Goal: Task Accomplishment & Management: Manage account settings

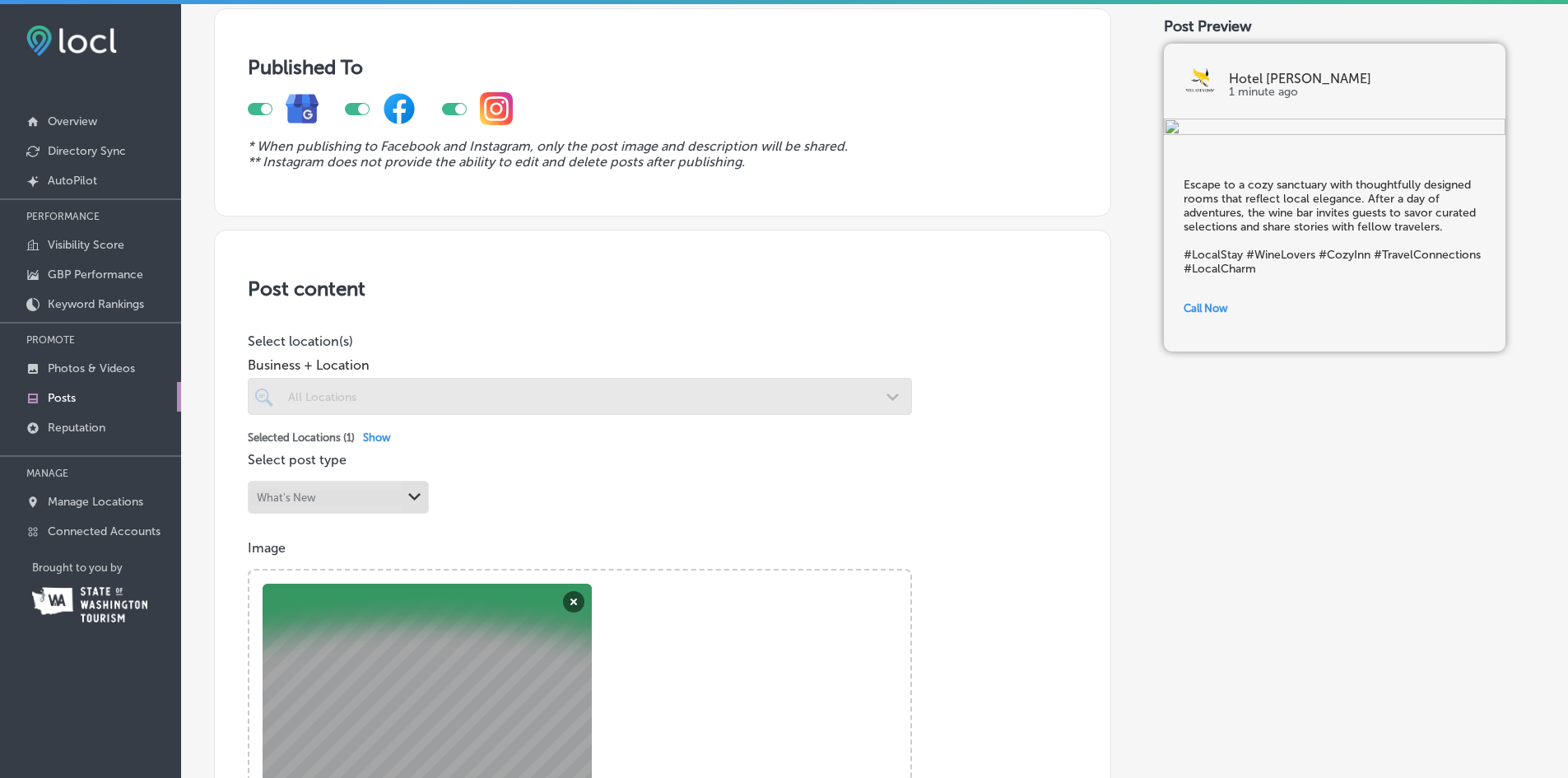
scroll to position [412, 0]
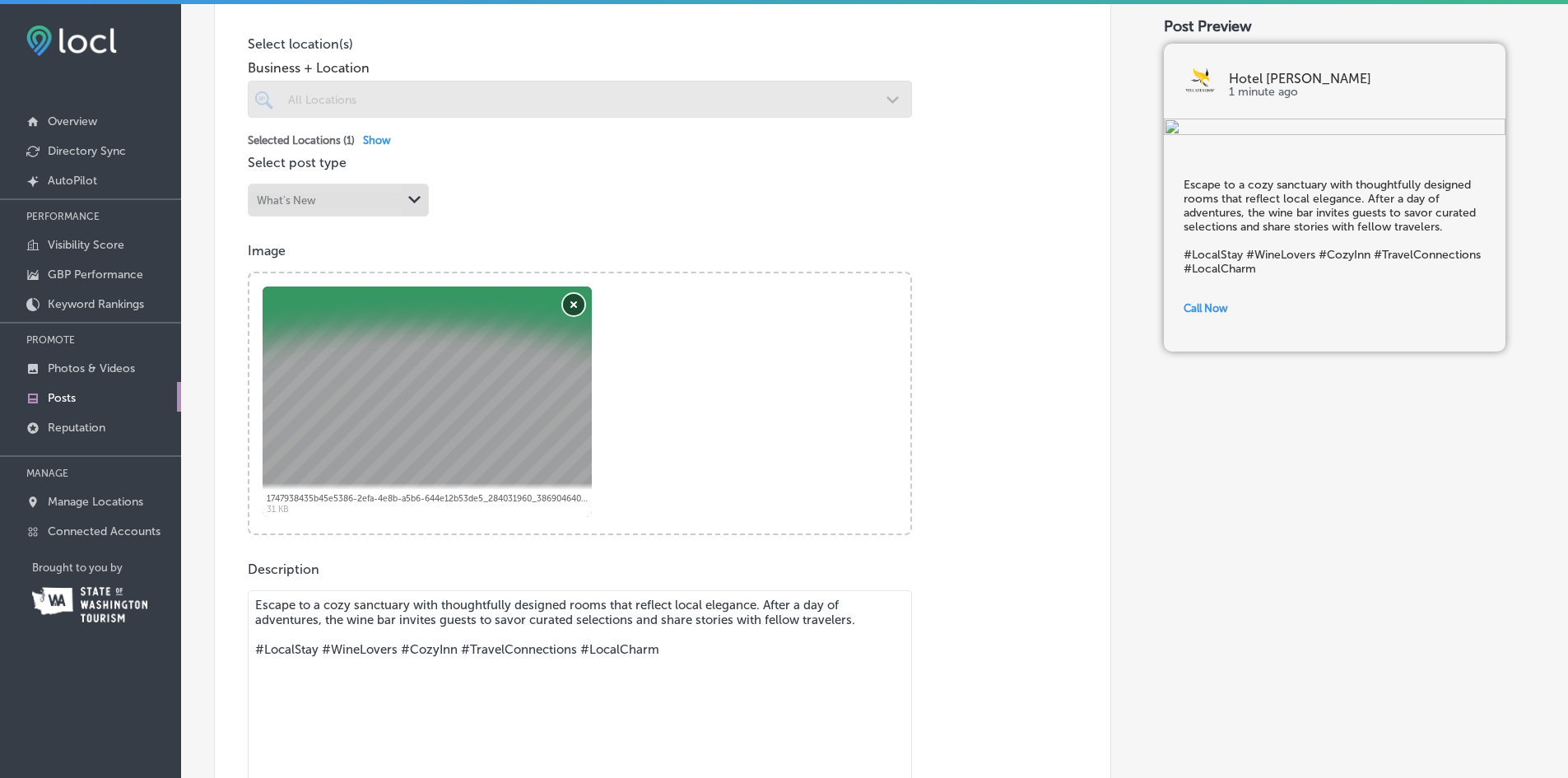
click at [571, 306] on button "Remove" at bounding box center [574, 304] width 21 height 21
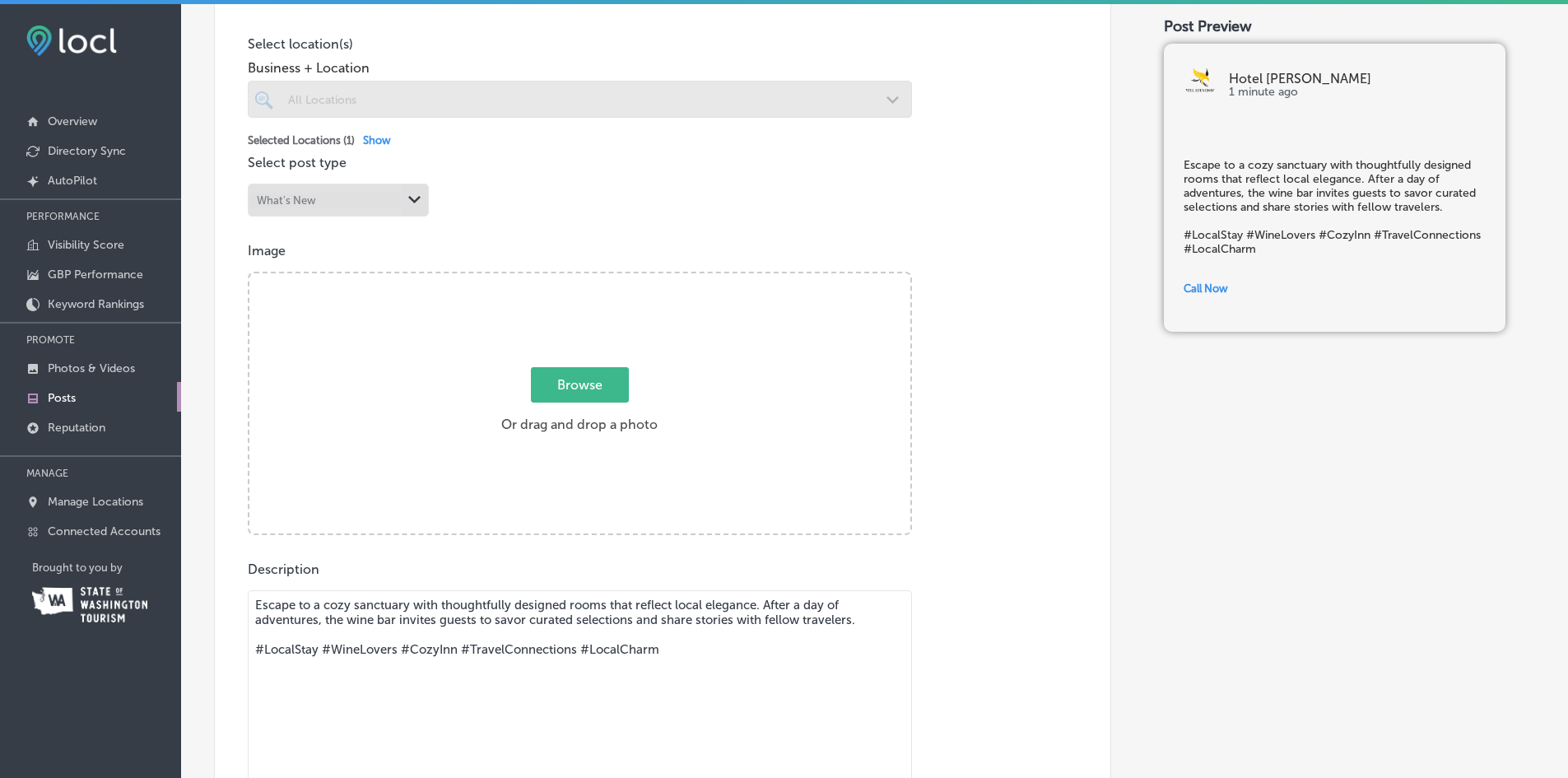
click at [587, 391] on span "Browse" at bounding box center [580, 384] width 98 height 36
click at [587, 278] on input "Browse Or drag and drop a photo" at bounding box center [579, 275] width 661 height 5
type input "C:\fakepath\DSC07465-HDR.jpg"
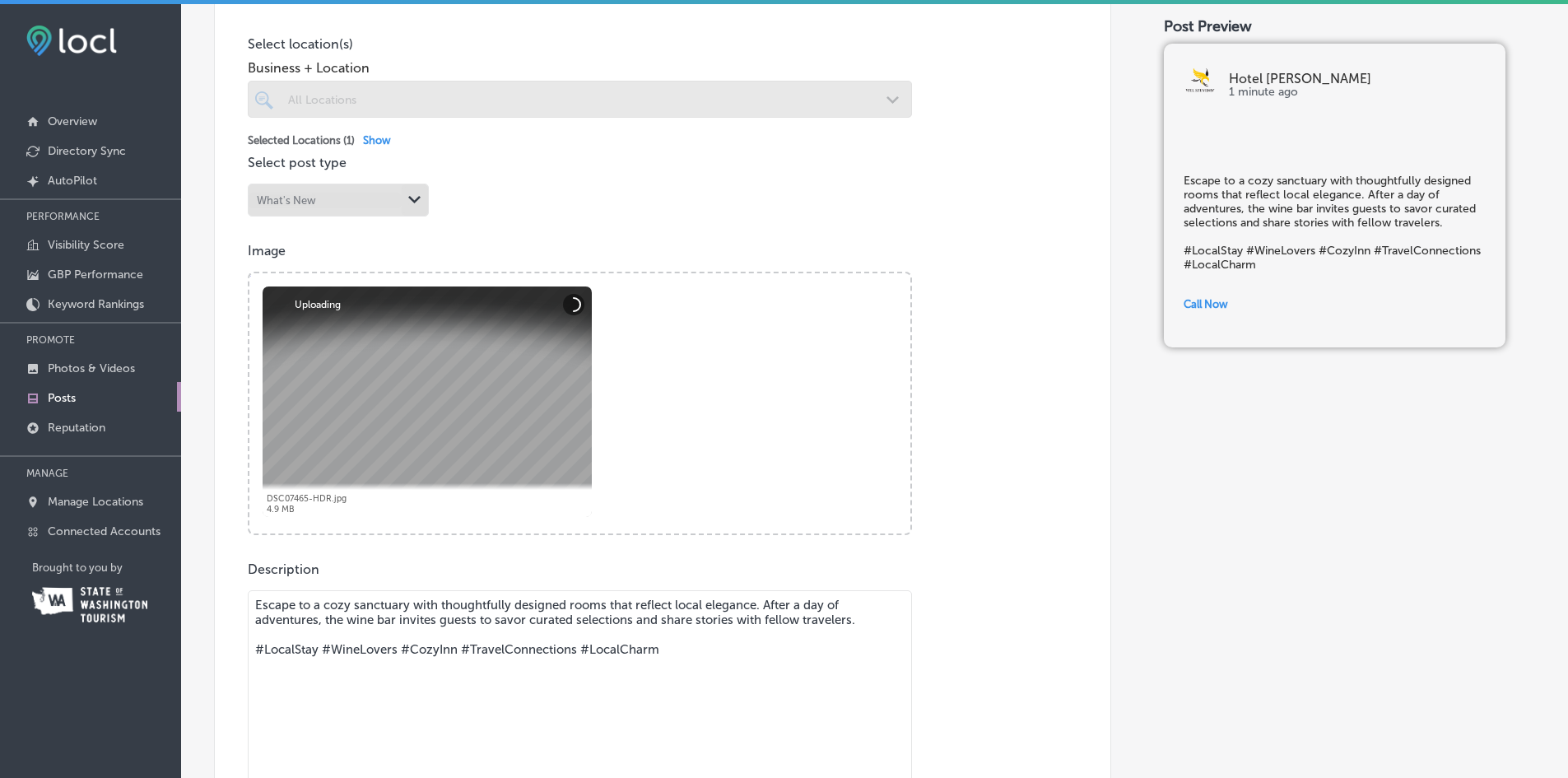
scroll to position [577, 0]
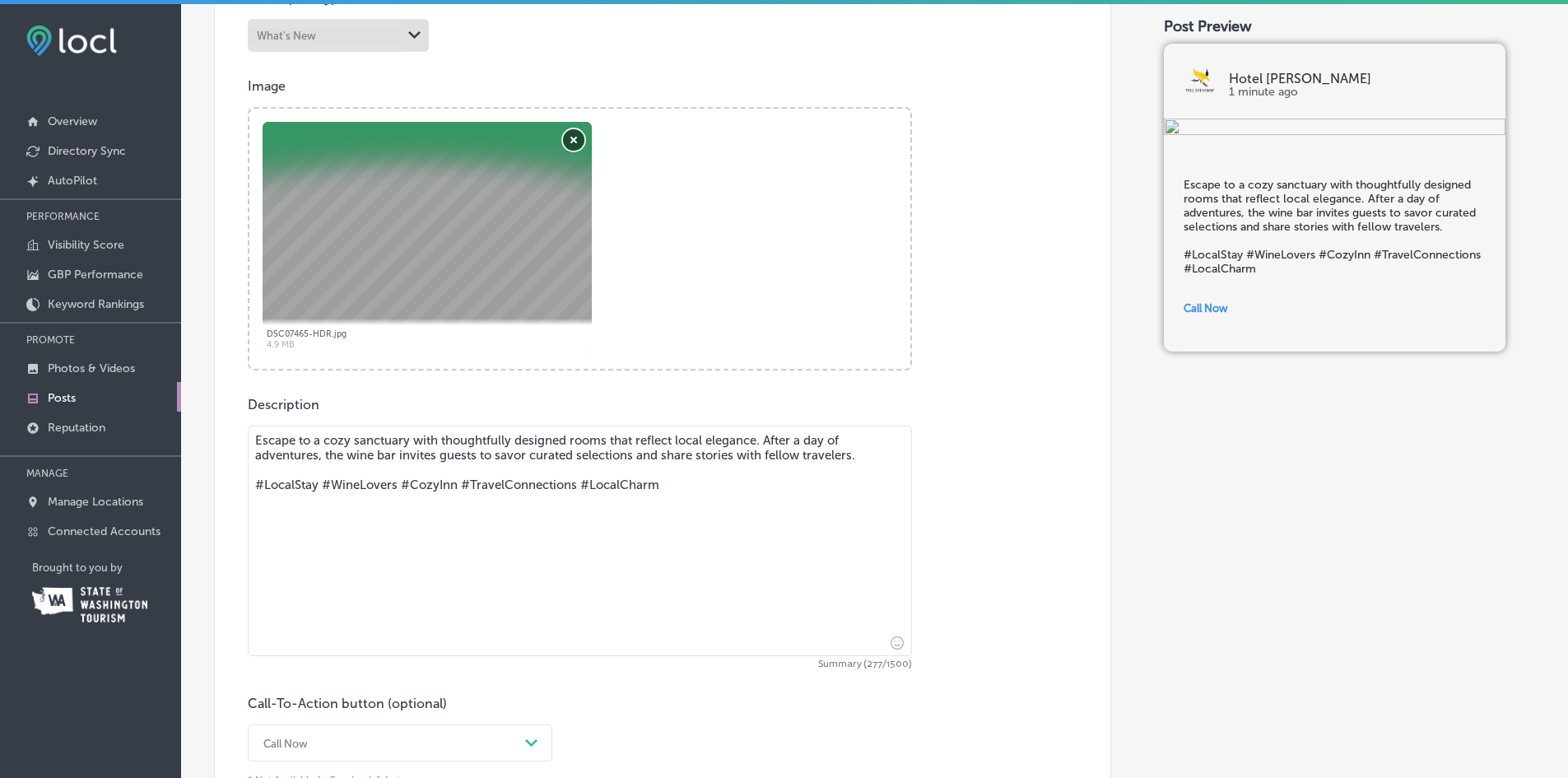
click at [572, 139] on button "Remove" at bounding box center [574, 140] width 21 height 21
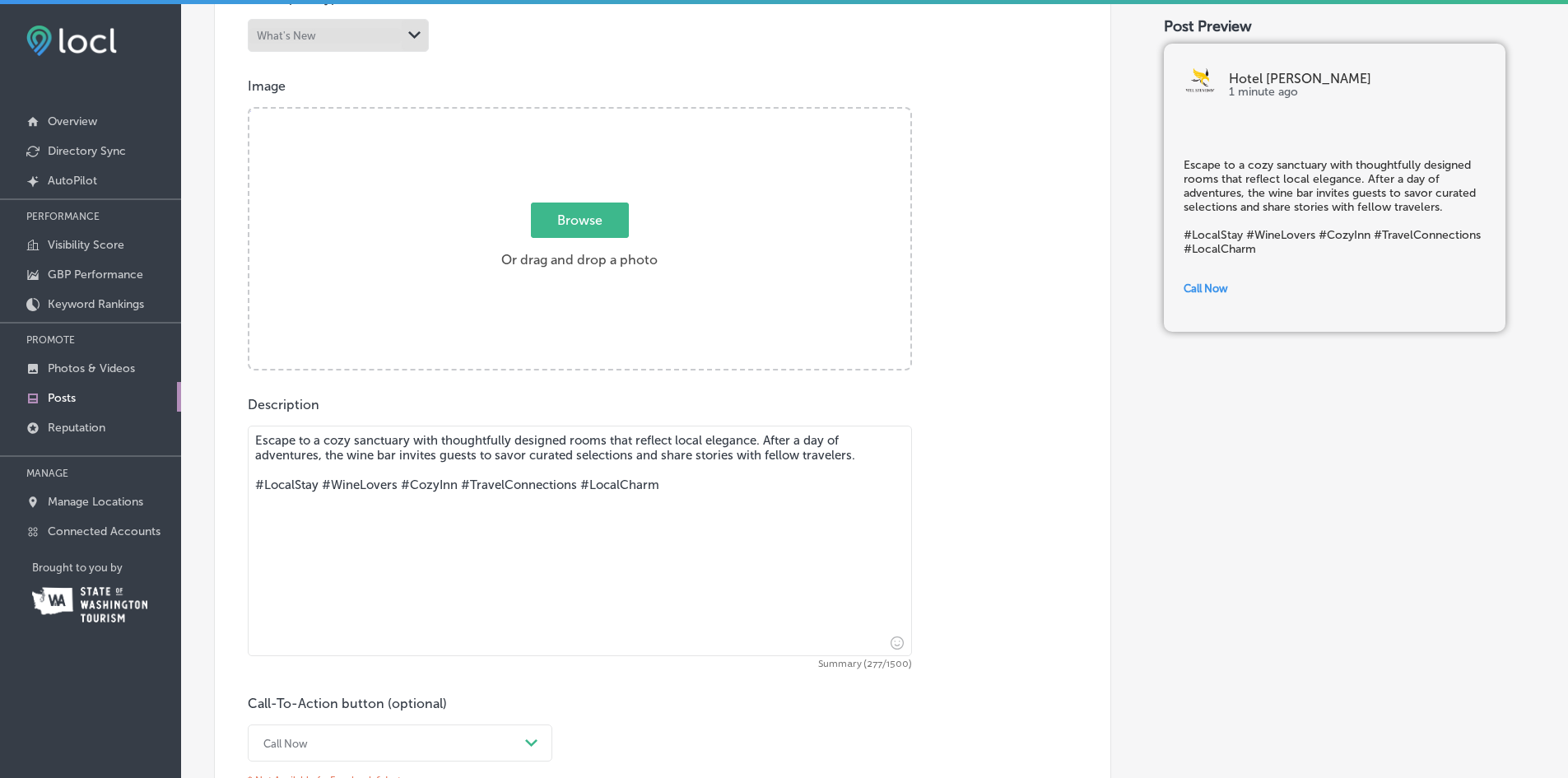
click at [550, 210] on span "Browse" at bounding box center [580, 220] width 98 height 36
click at [550, 114] on input "Browse Or drag and drop a photo" at bounding box center [579, 111] width 661 height 5
type input "C:\fakepath\HS Wine Bottle.jpg"
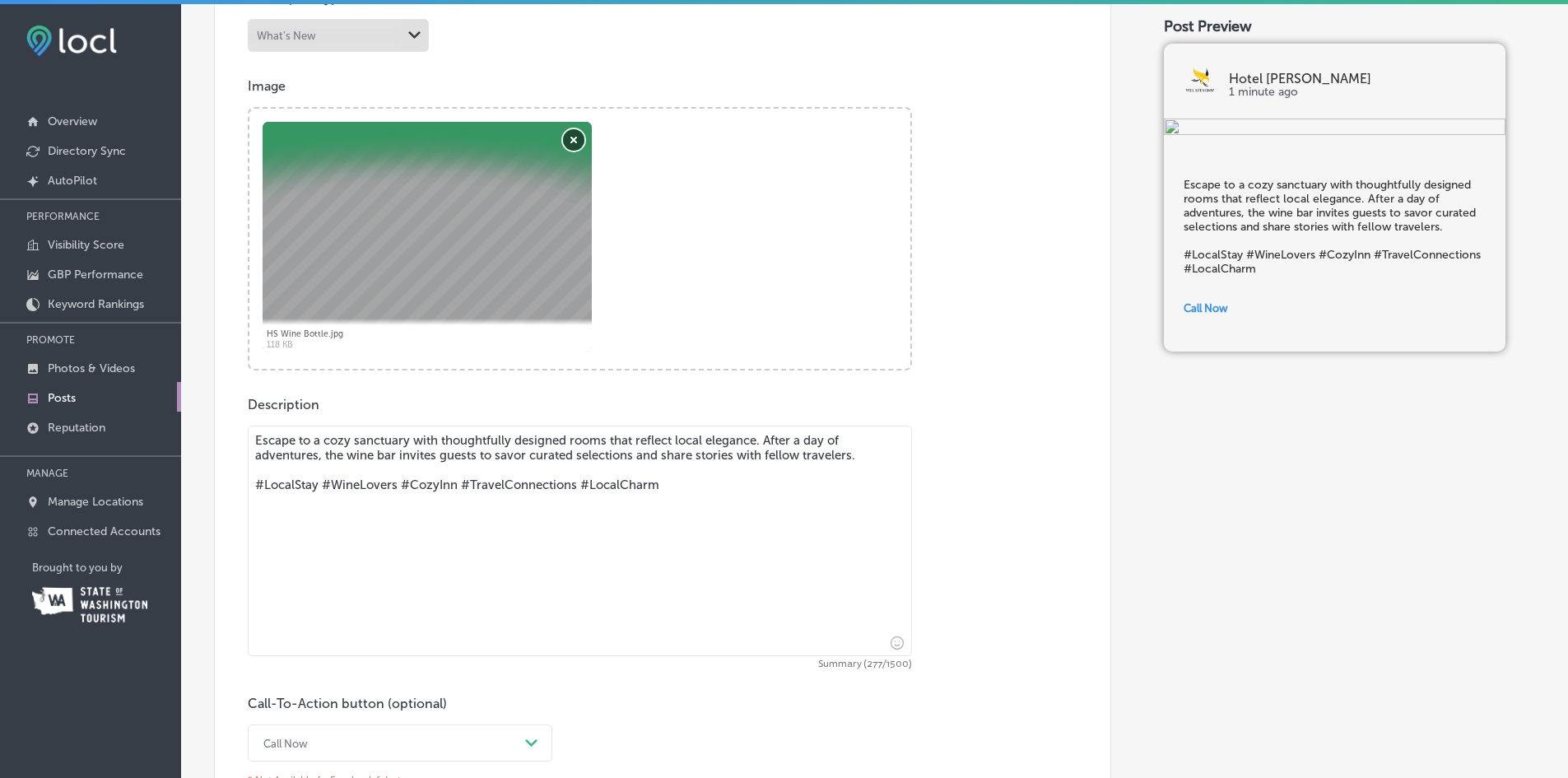
click at [576, 138] on button "Remove" at bounding box center [574, 140] width 21 height 21
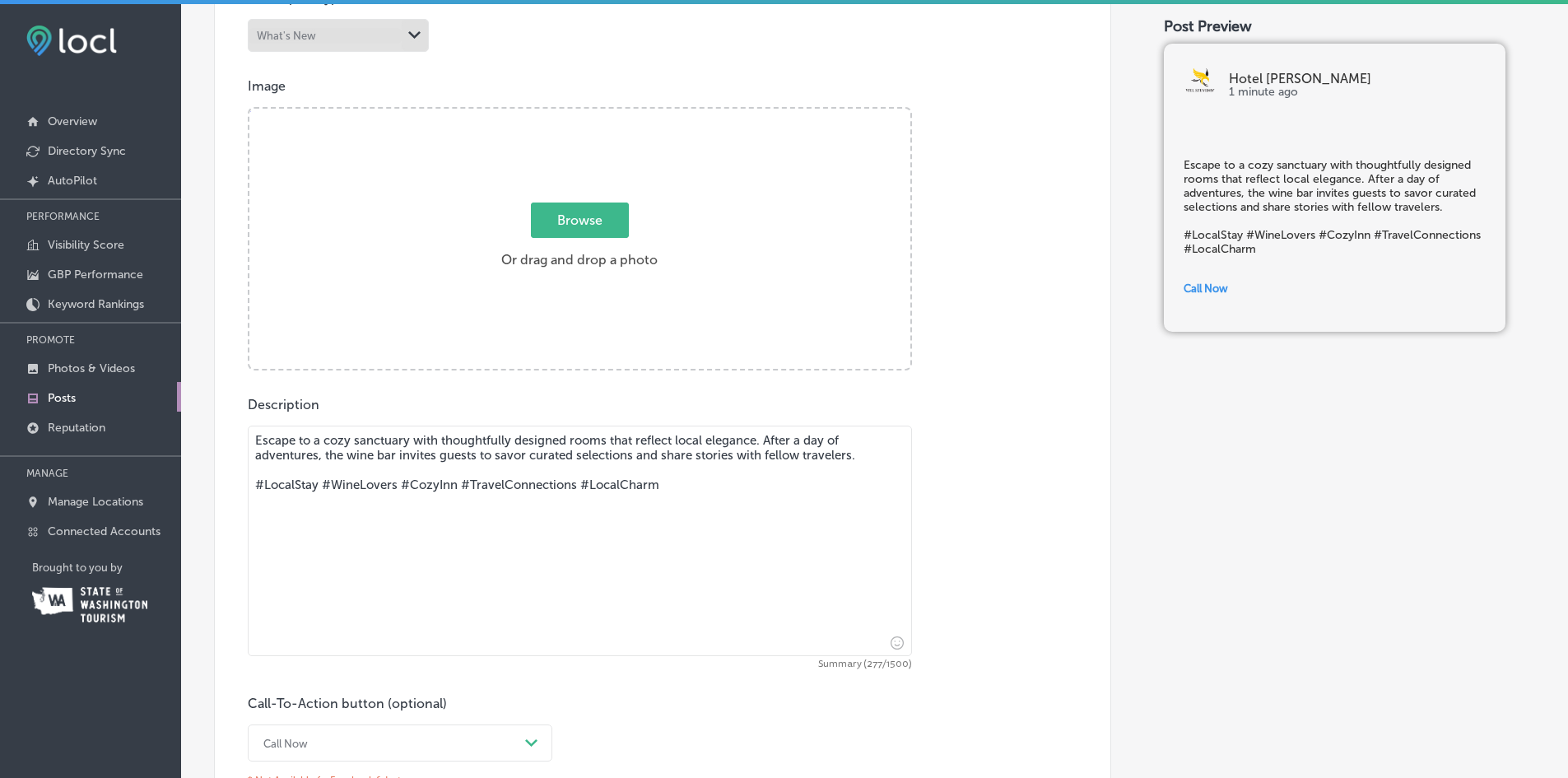
click at [1006, 132] on div "Image Powered by PQINA Browse Or drag and drop a photo HS Wine Bottle.jpg Uploa…" at bounding box center [662, 224] width 830 height 293
click at [572, 214] on span "Browse" at bounding box center [580, 220] width 98 height 36
click at [572, 114] on input "Browse Or drag and drop a photo" at bounding box center [579, 111] width 661 height 5
type input "C:\fakepath\HS Wine Bottle Landscape.jpg"
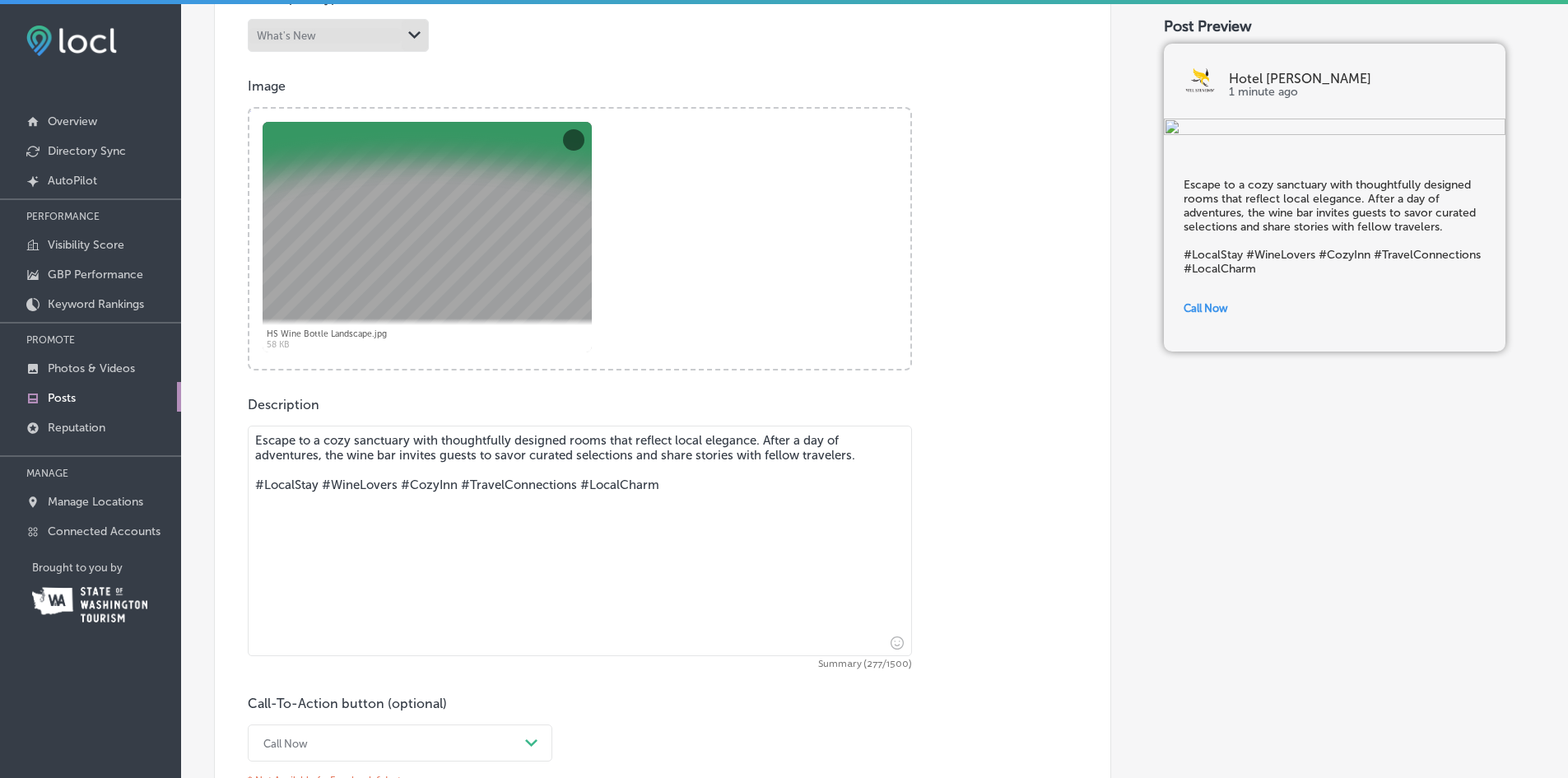
scroll to position [844, 0]
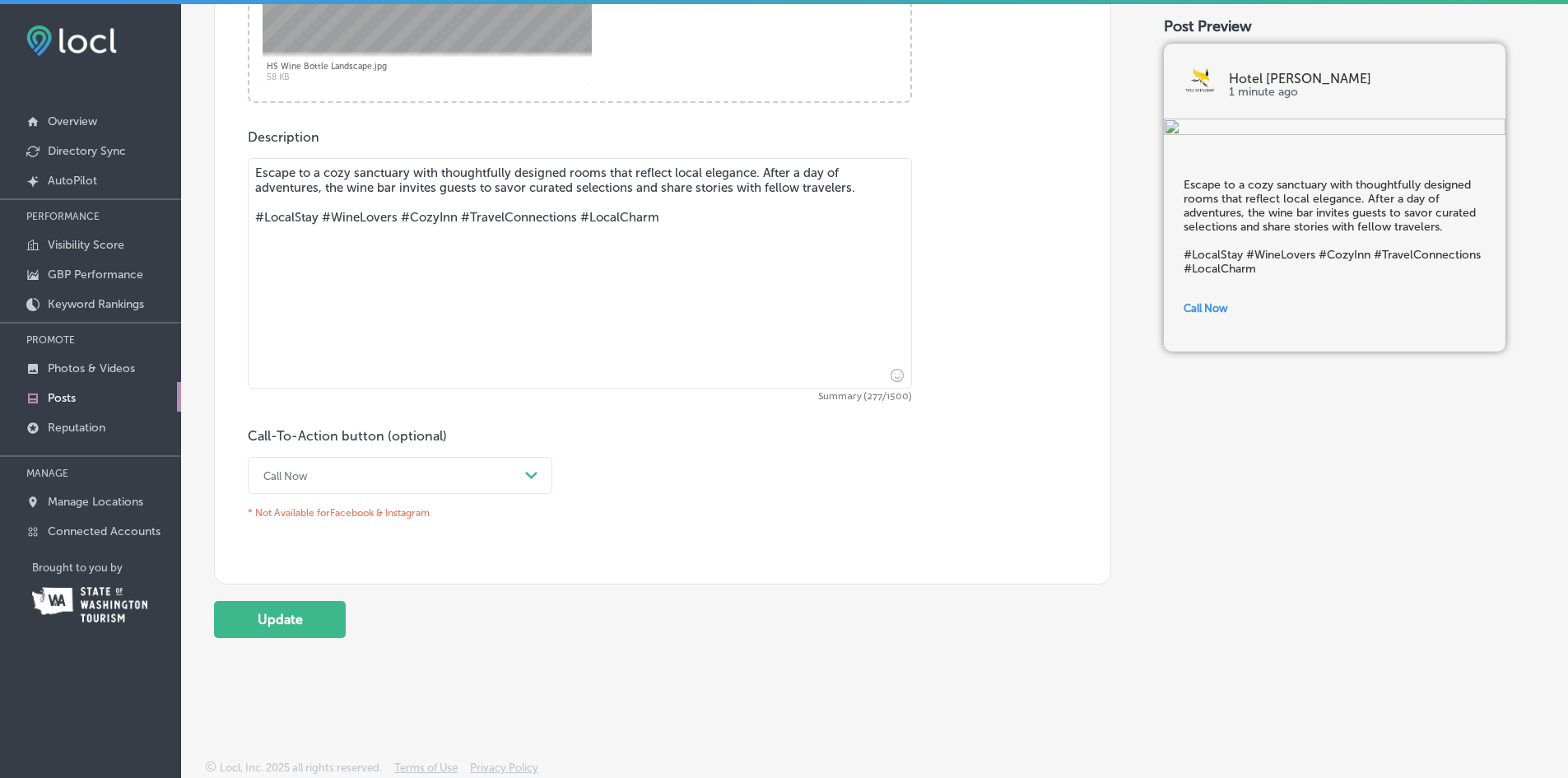
click at [295, 619] on button "Update" at bounding box center [279, 619] width 132 height 37
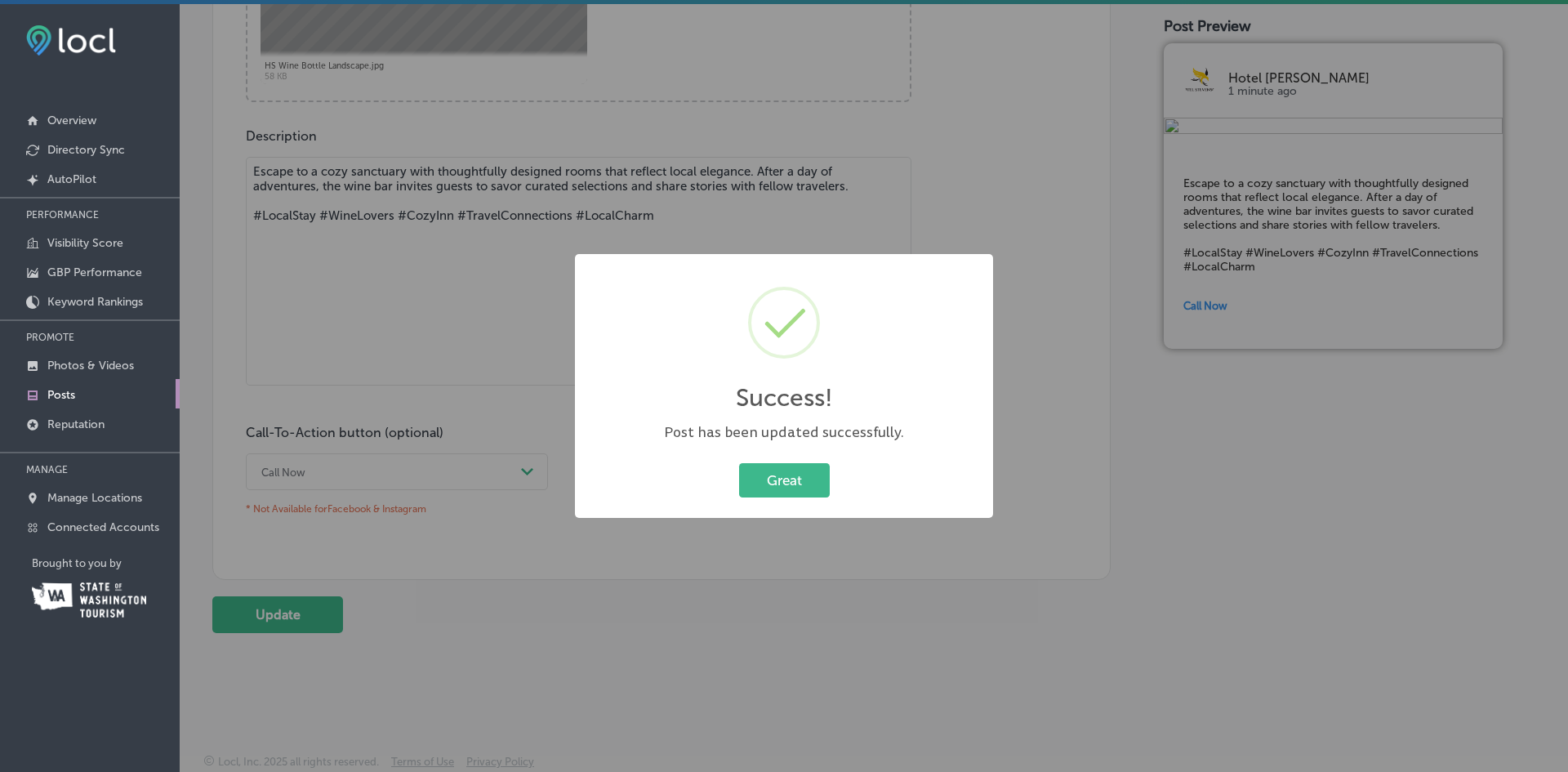
click at [501, 468] on div "Success! × Post has been updated successfully. Great Cancel" at bounding box center [784, 386] width 1568 height 772
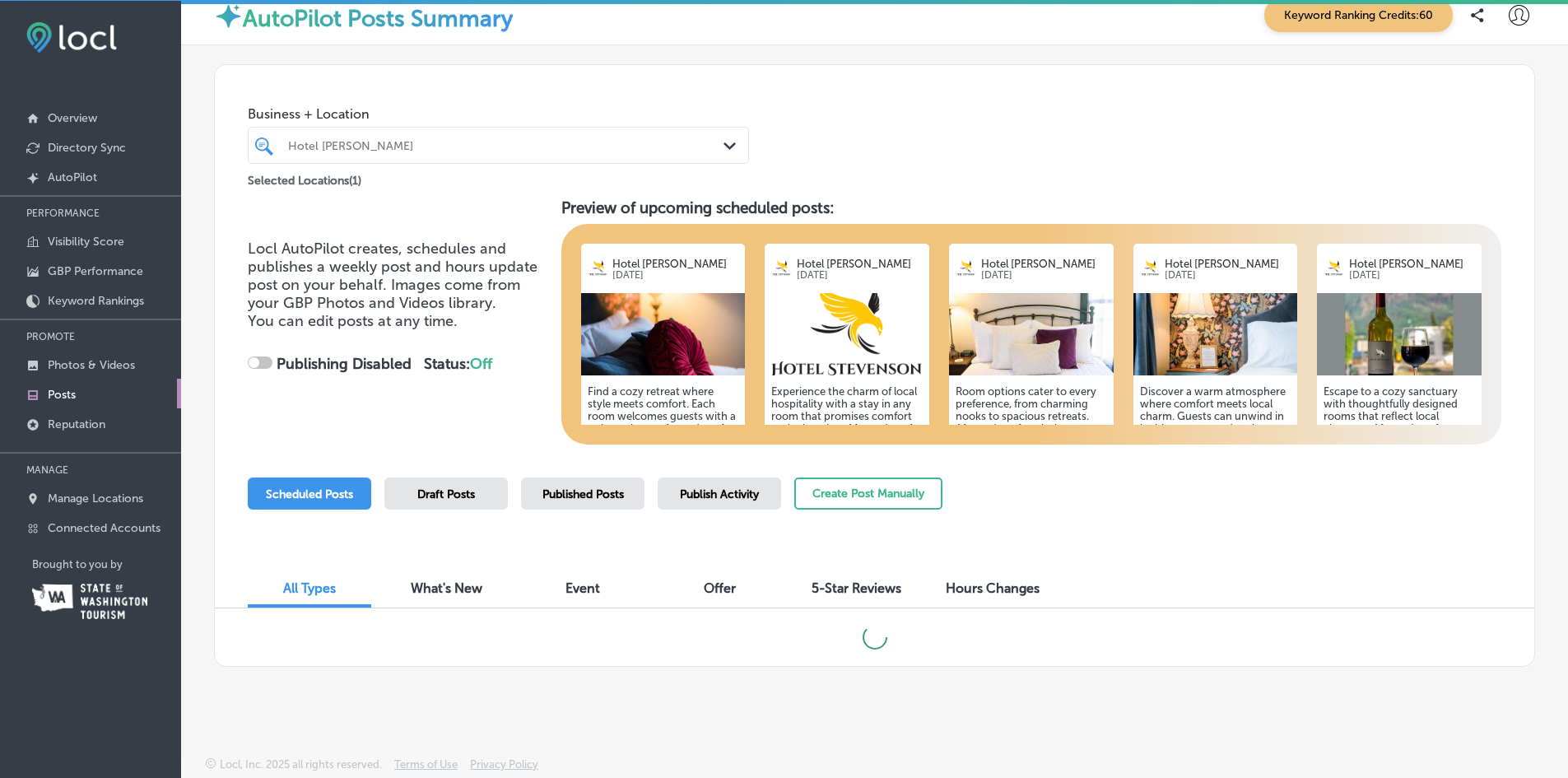
scroll to position [4, 0]
click at [1378, 400] on h5 "Escape to a cozy sanctuary with thoughtfully designed rooms that reflect local …" at bounding box center [1399, 464] width 151 height 161
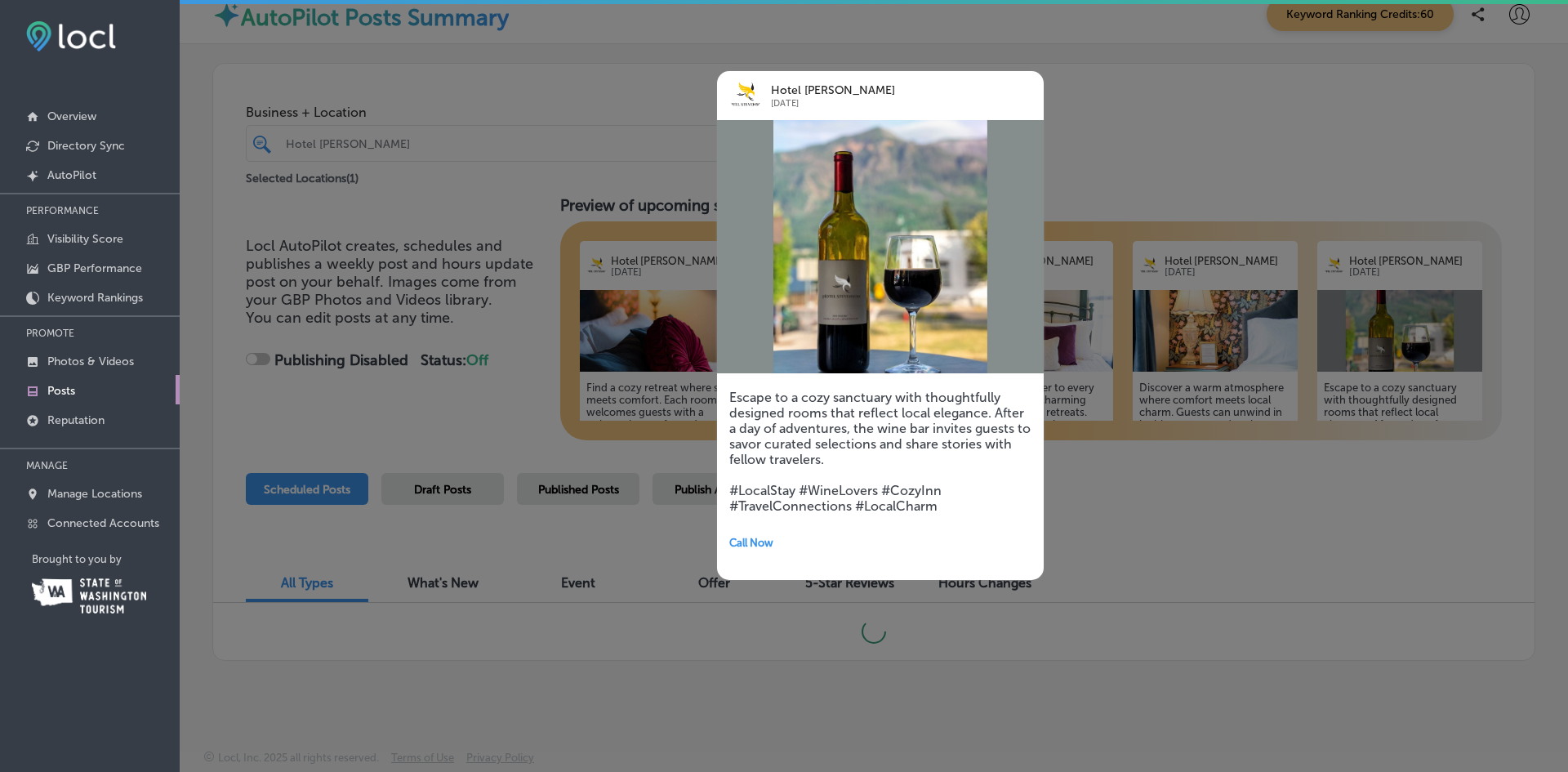
click at [449, 399] on div at bounding box center [784, 386] width 1568 height 772
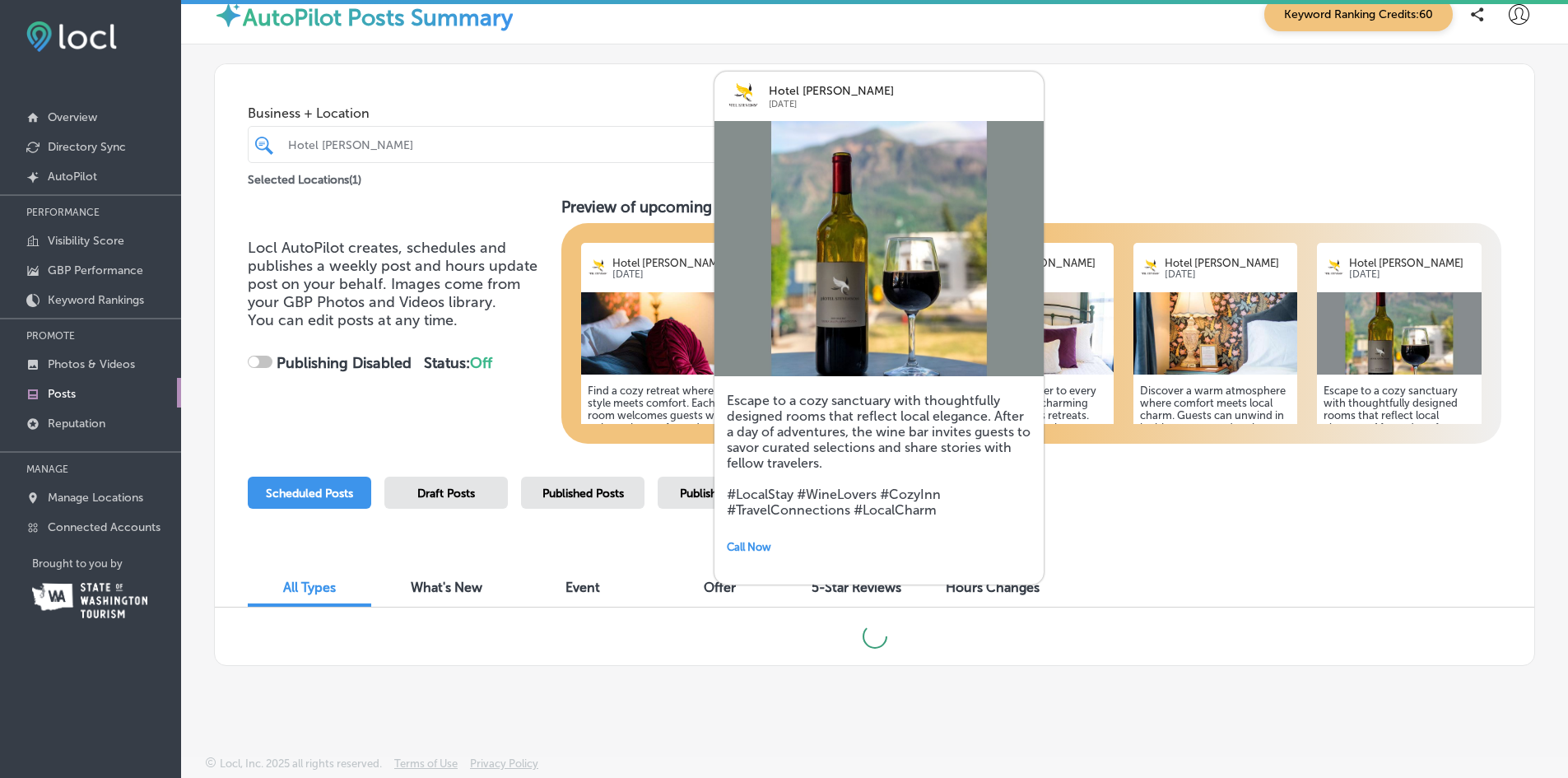
checkbox input "true"
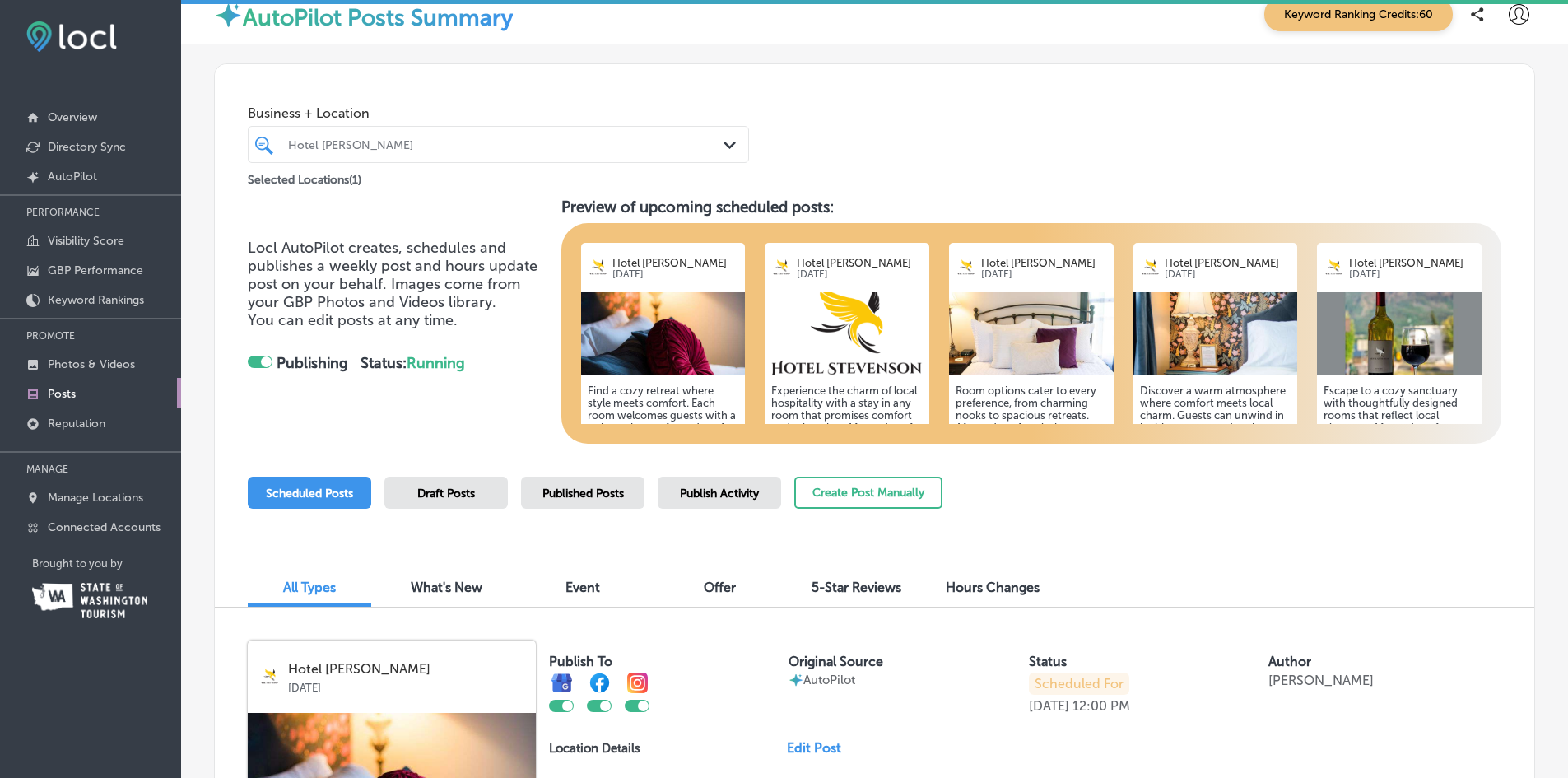
click at [630, 399] on h5 "Find a cozy retreat where style meets comfort. Each room welcomes guests with a…" at bounding box center [663, 458] width 151 height 148
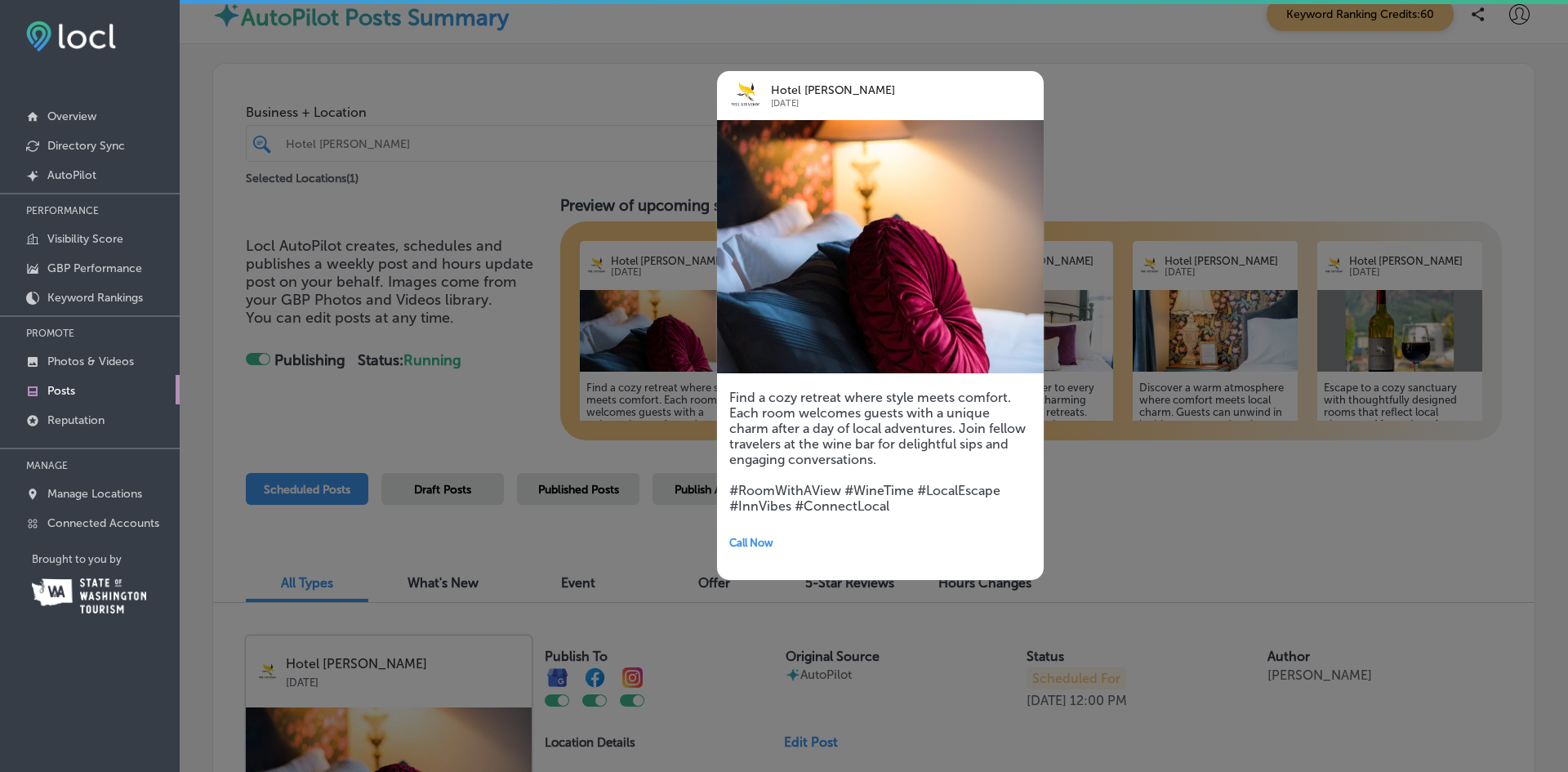
click at [405, 415] on div at bounding box center [784, 386] width 1568 height 772
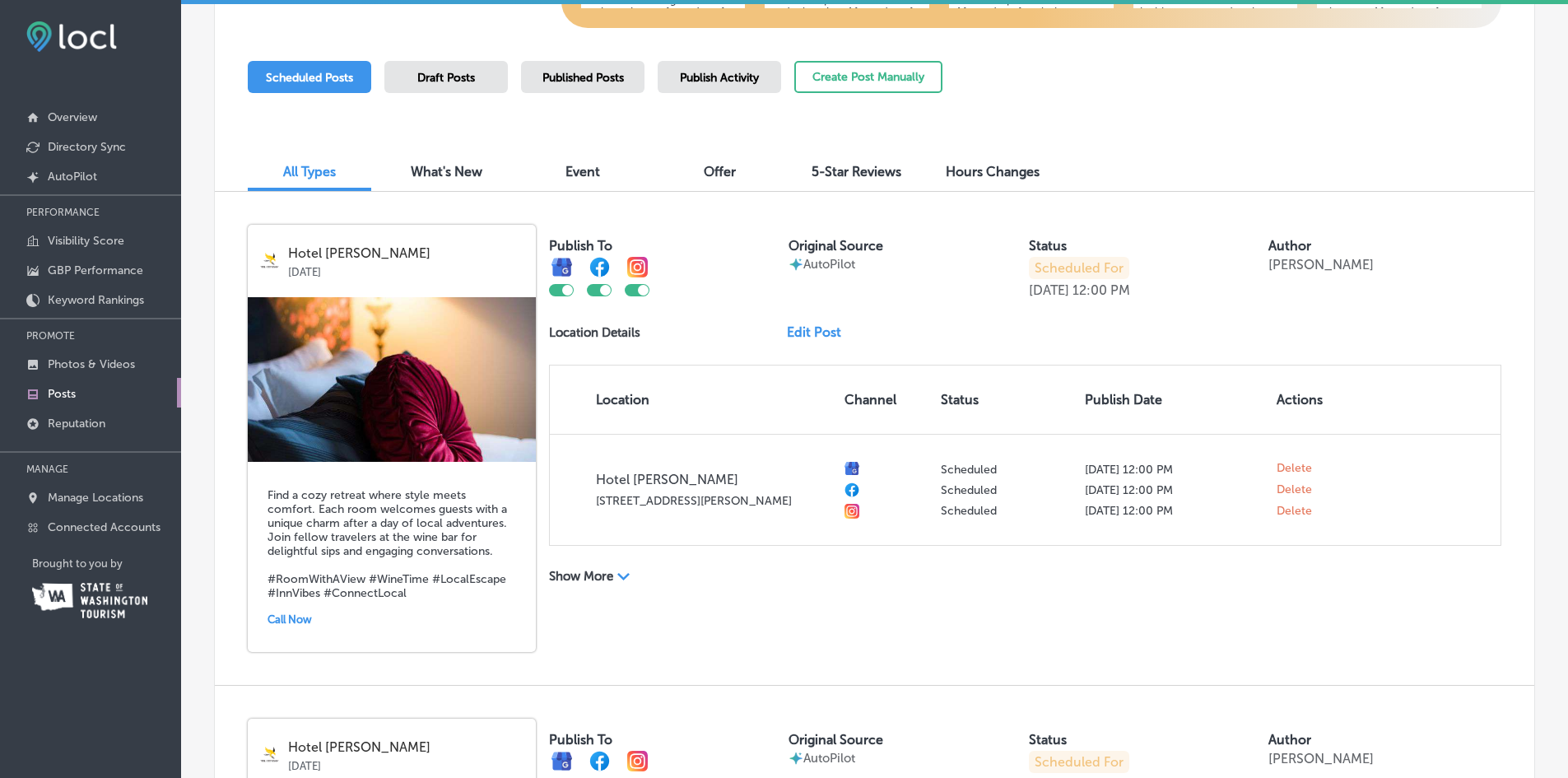
scroll to position [428, 0]
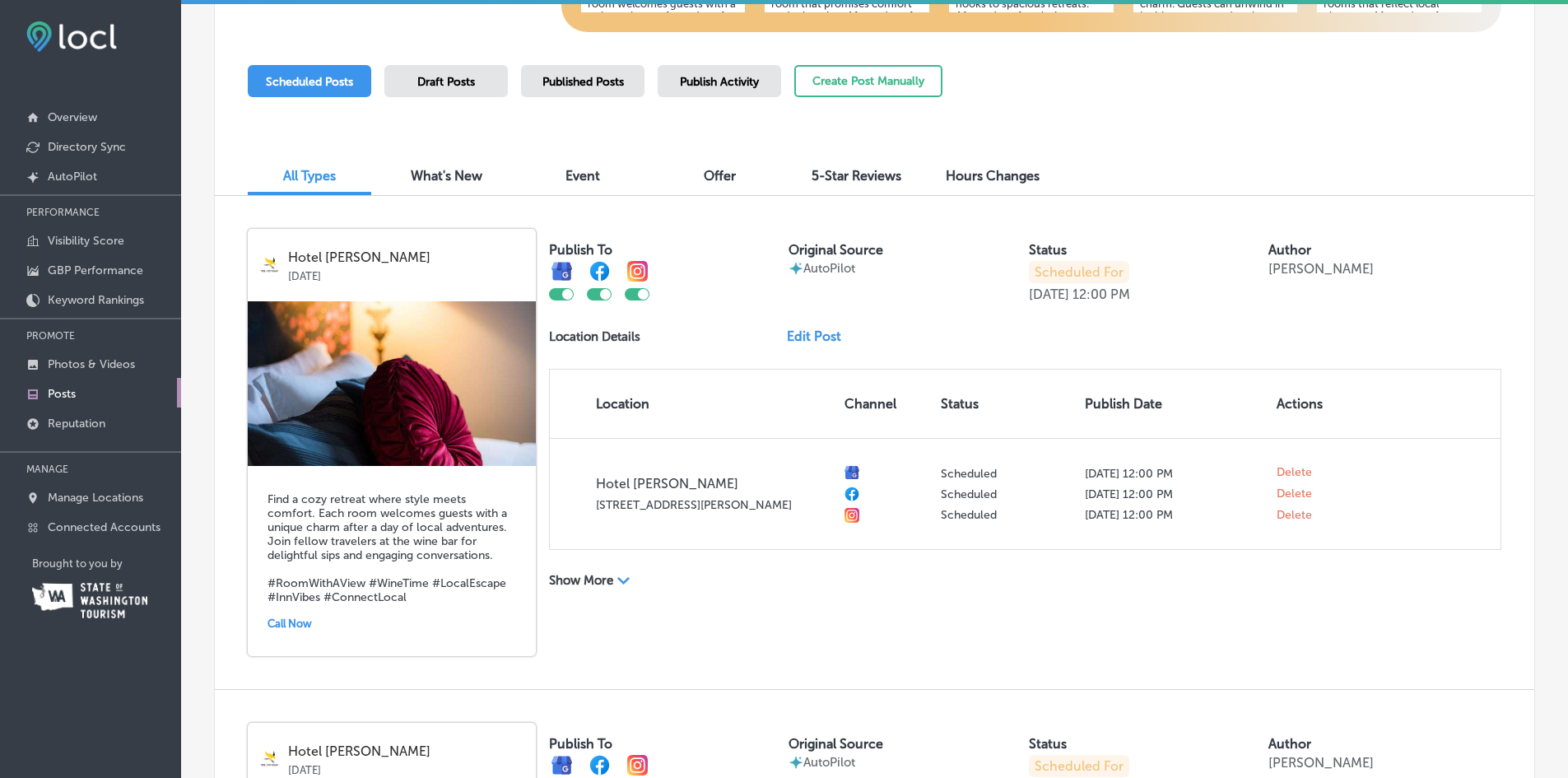
click at [818, 338] on link "Edit Post" at bounding box center [821, 336] width 67 height 15
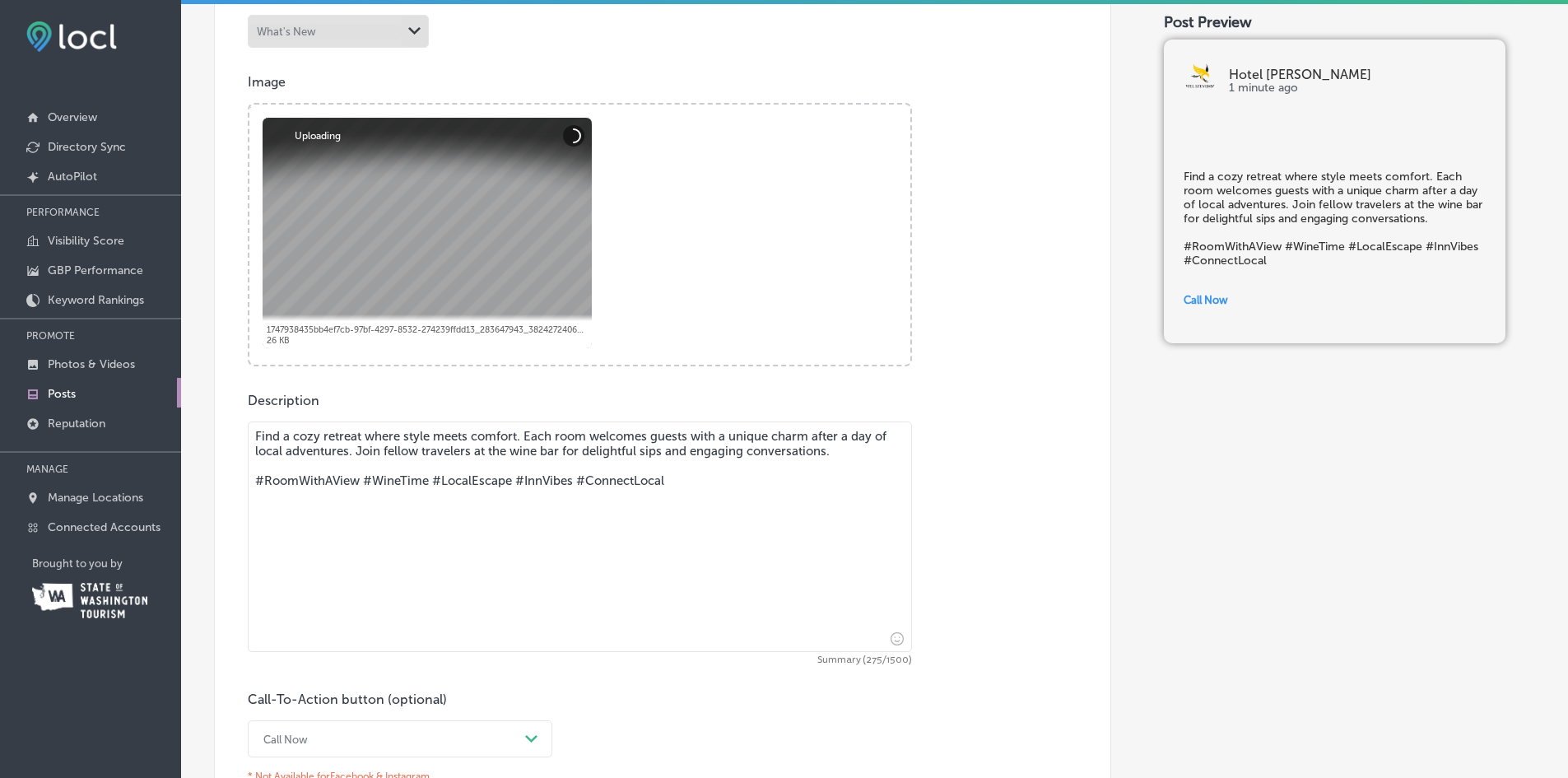
scroll to position [844, 0]
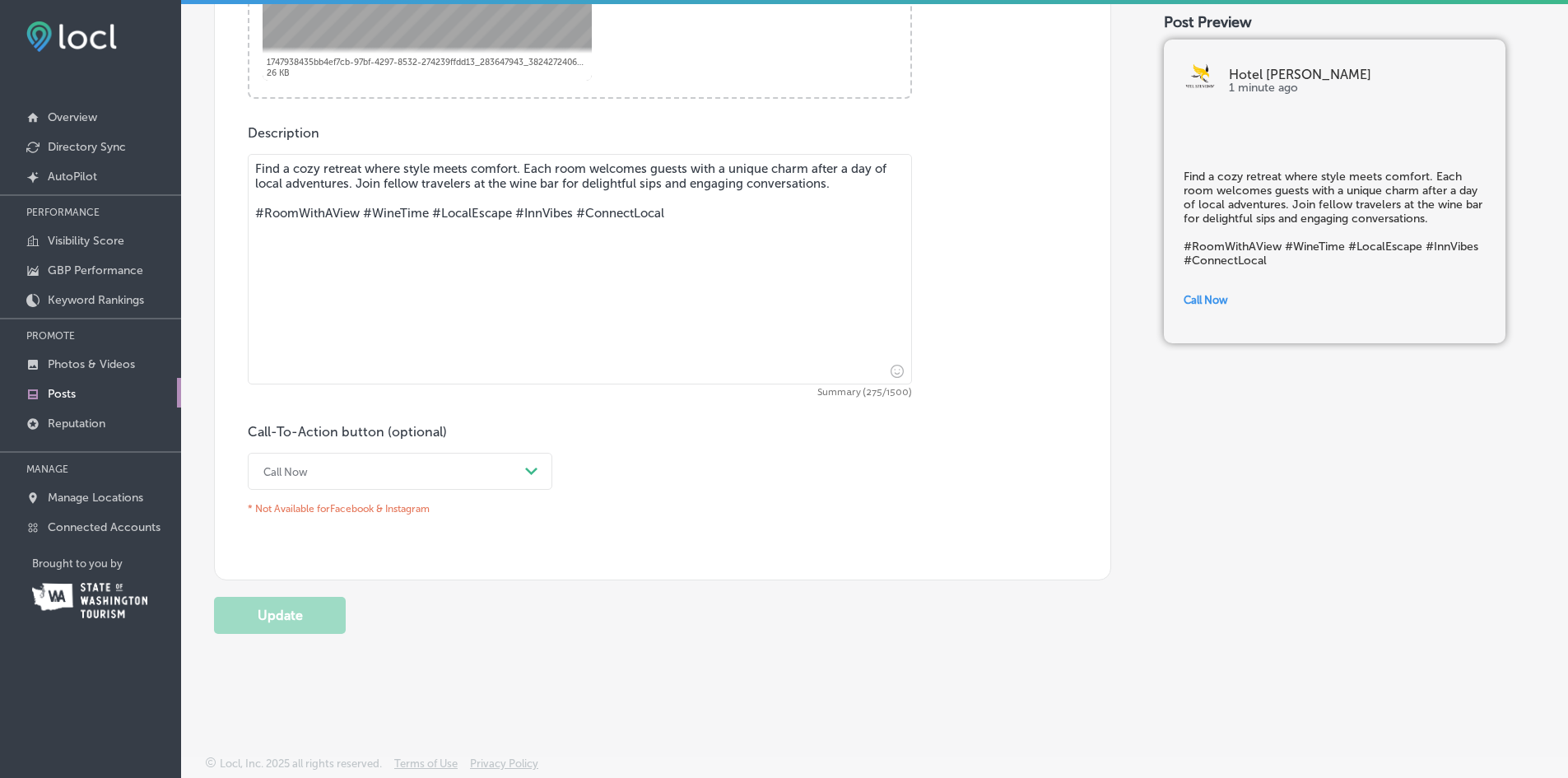
click at [520, 461] on div "Path Created with Sketch." at bounding box center [531, 471] width 26 height 26
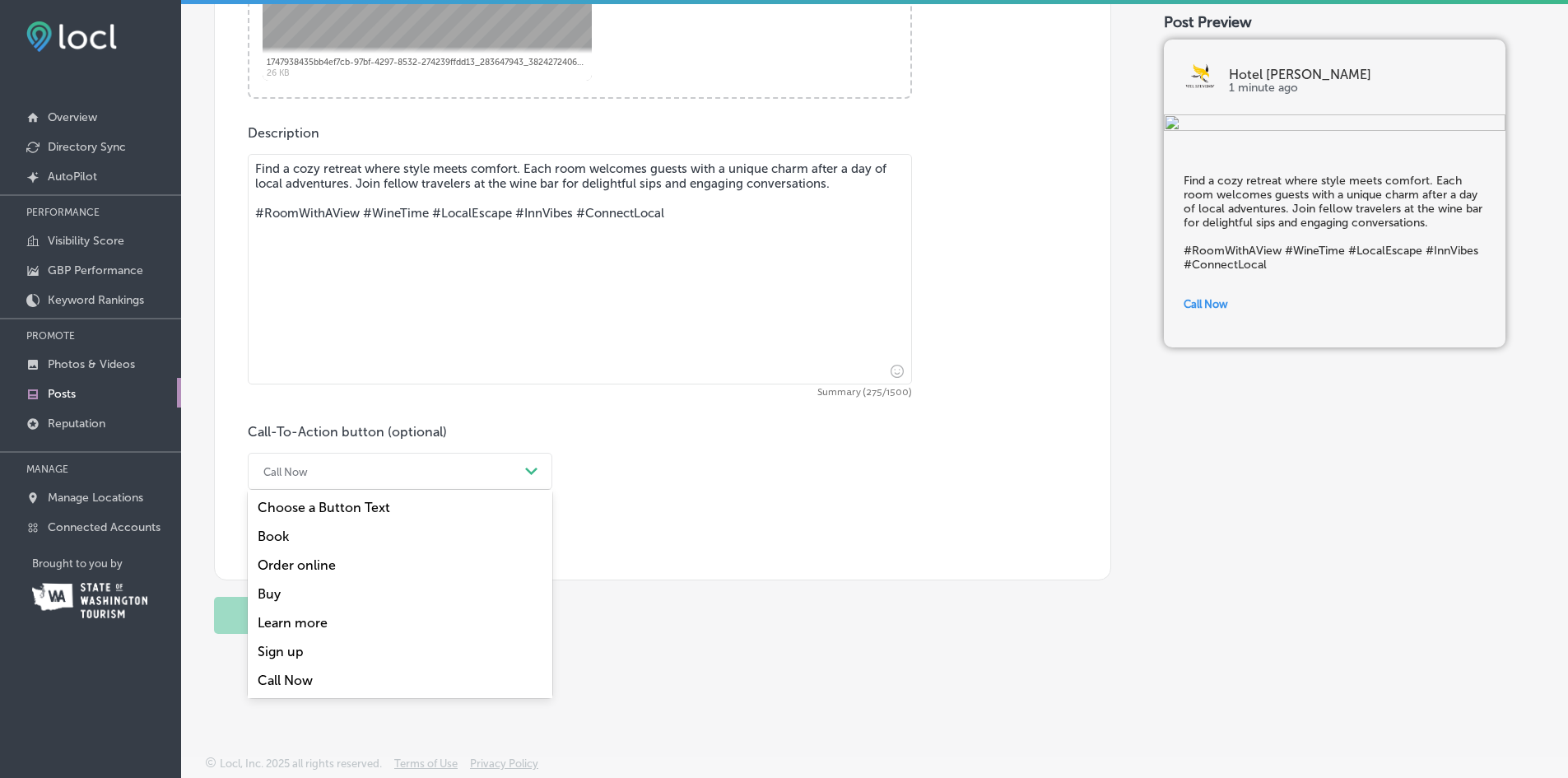
click at [345, 511] on div "Choose a Button Text" at bounding box center [399, 507] width 304 height 29
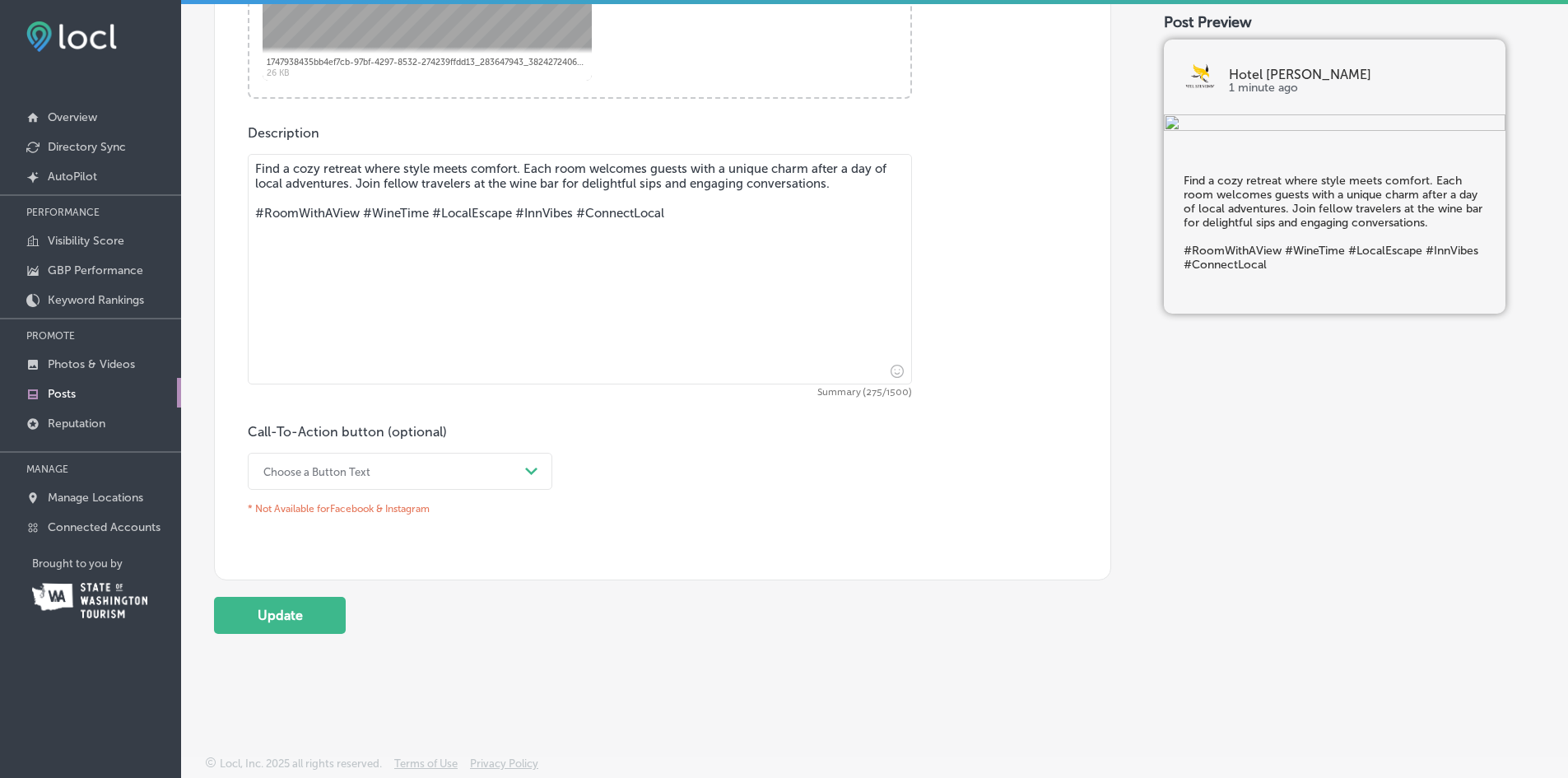
click at [388, 471] on div "Choose a Button Text" at bounding box center [387, 471] width 264 height 26
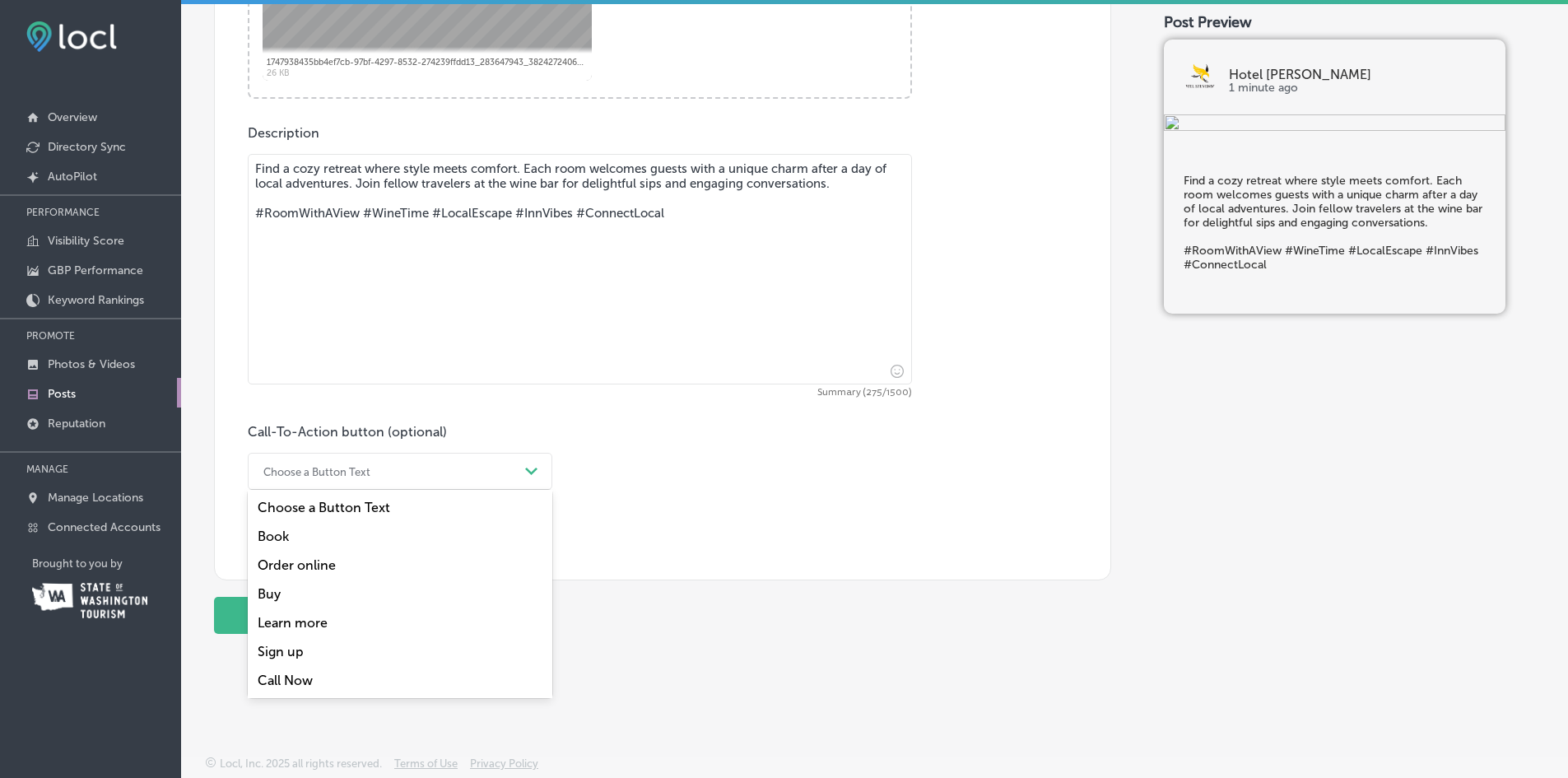
click at [282, 538] on div "Book" at bounding box center [399, 536] width 304 height 29
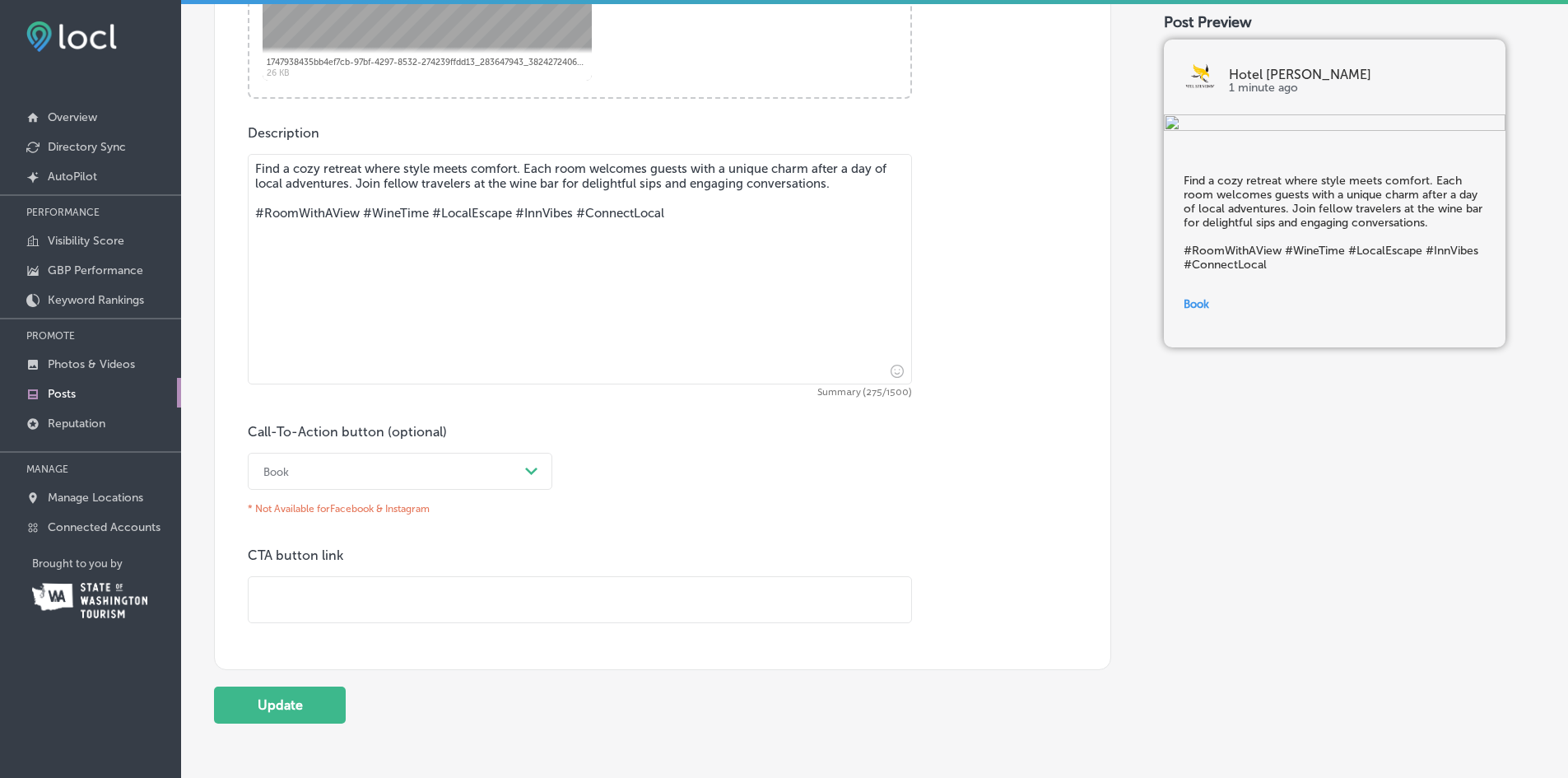
click at [272, 611] on input "text" at bounding box center [579, 600] width 663 height 45
type input "[URL][DOMAIN_NAME]"
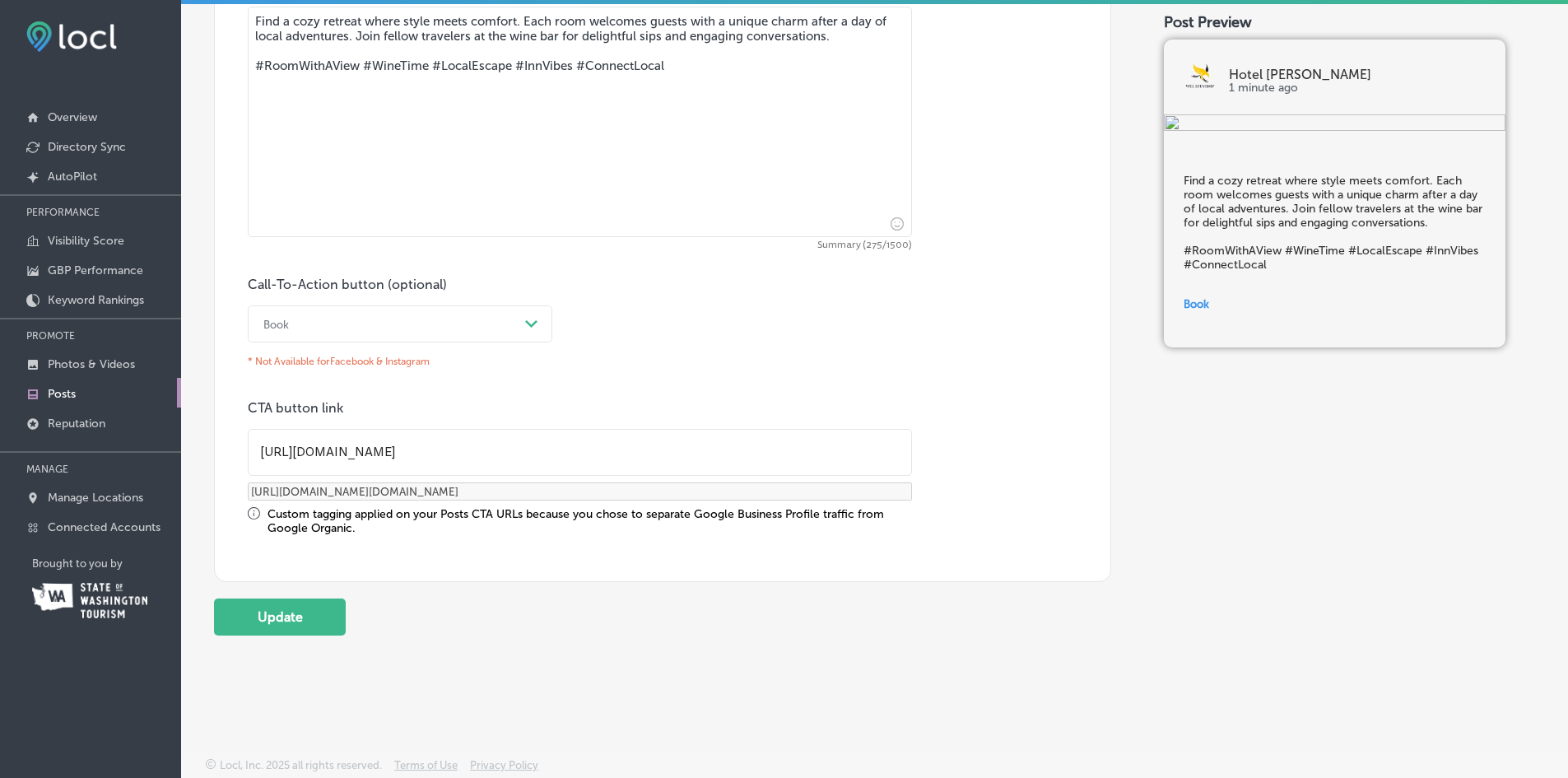
scroll to position [994, 0]
click at [299, 612] on button "Update" at bounding box center [279, 615] width 132 height 37
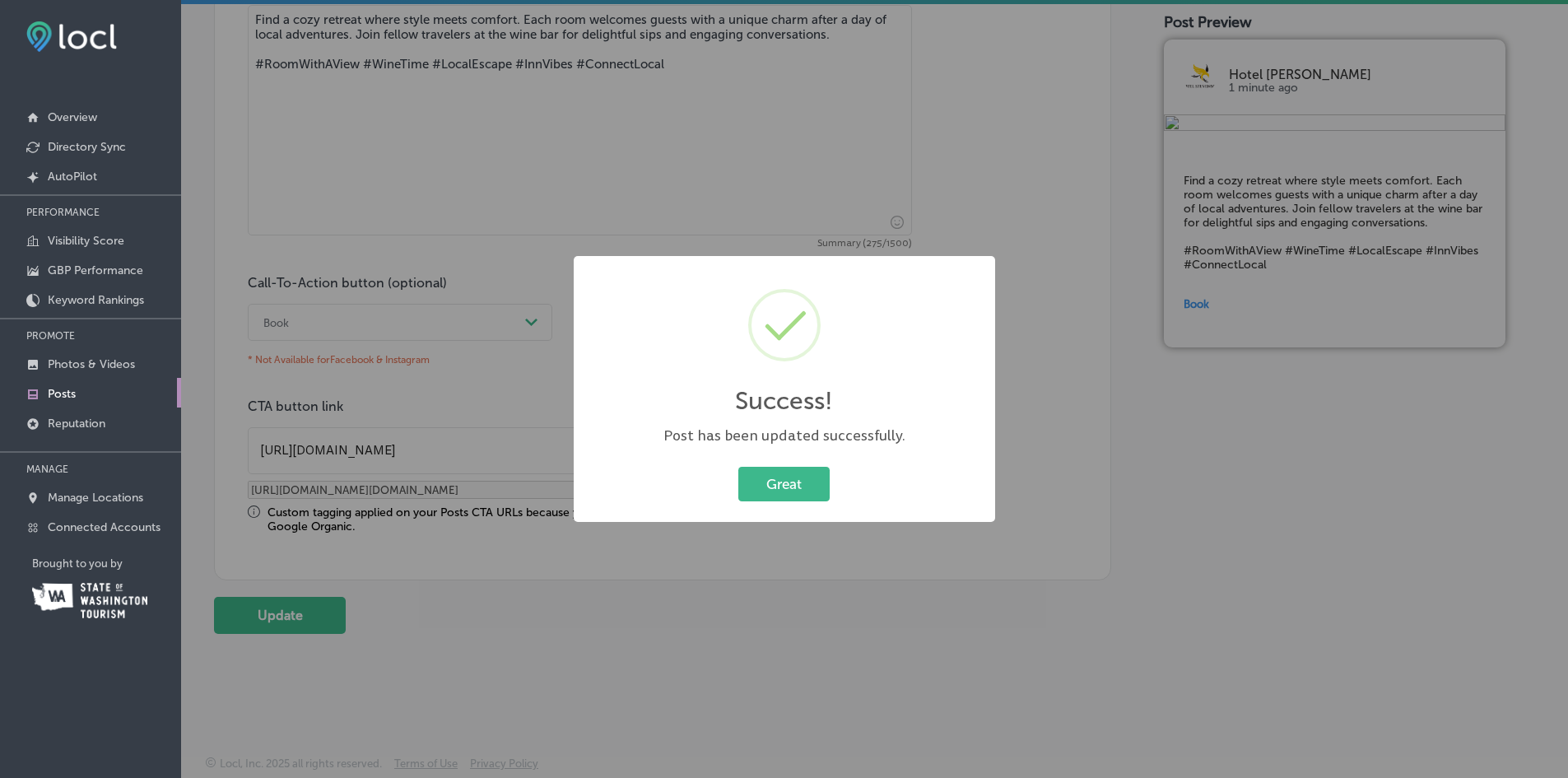
click at [1139, 117] on div "Success! × Post has been updated successfully. Great Cancel" at bounding box center [784, 389] width 1568 height 778
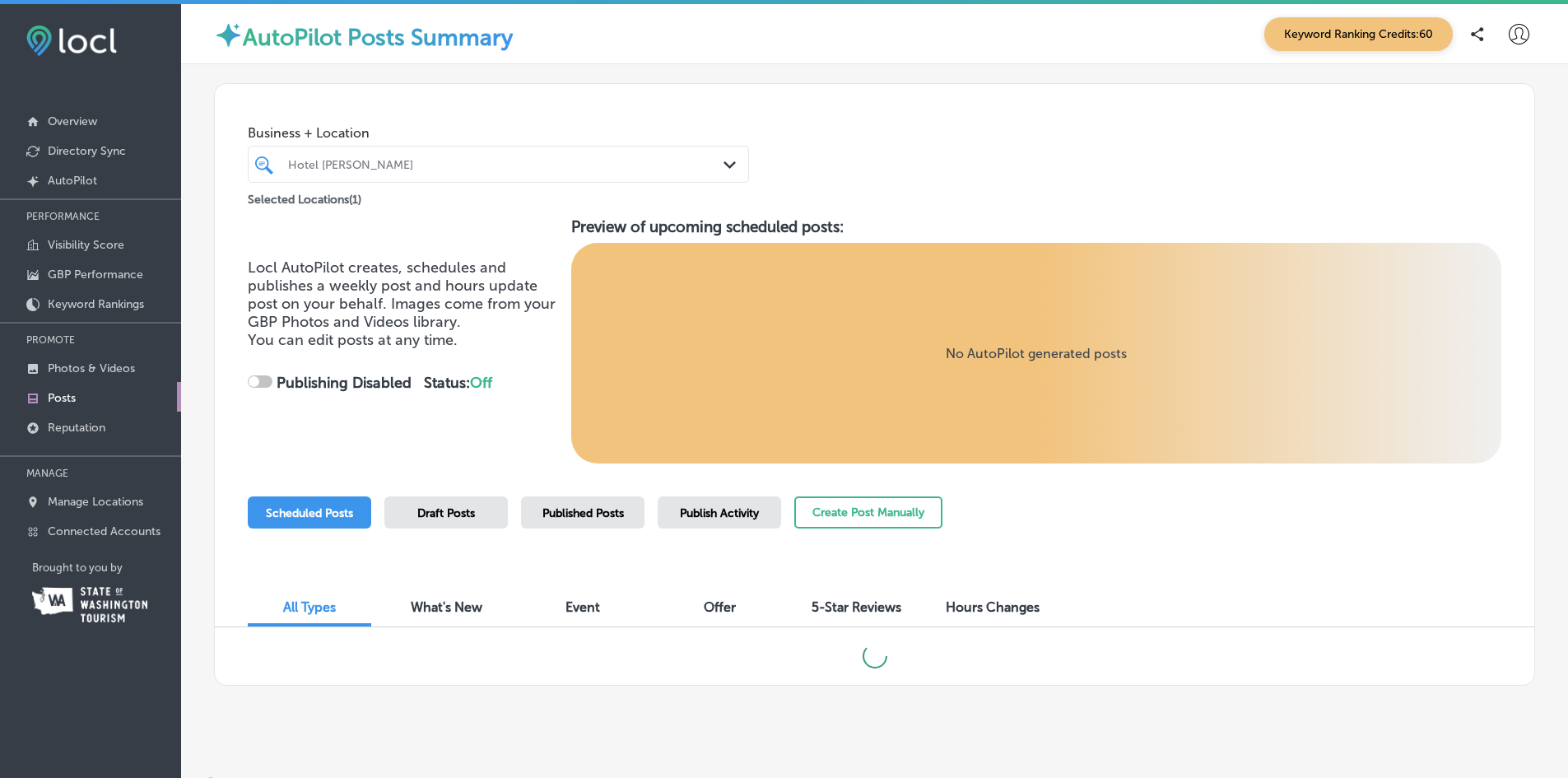
checkbox input "true"
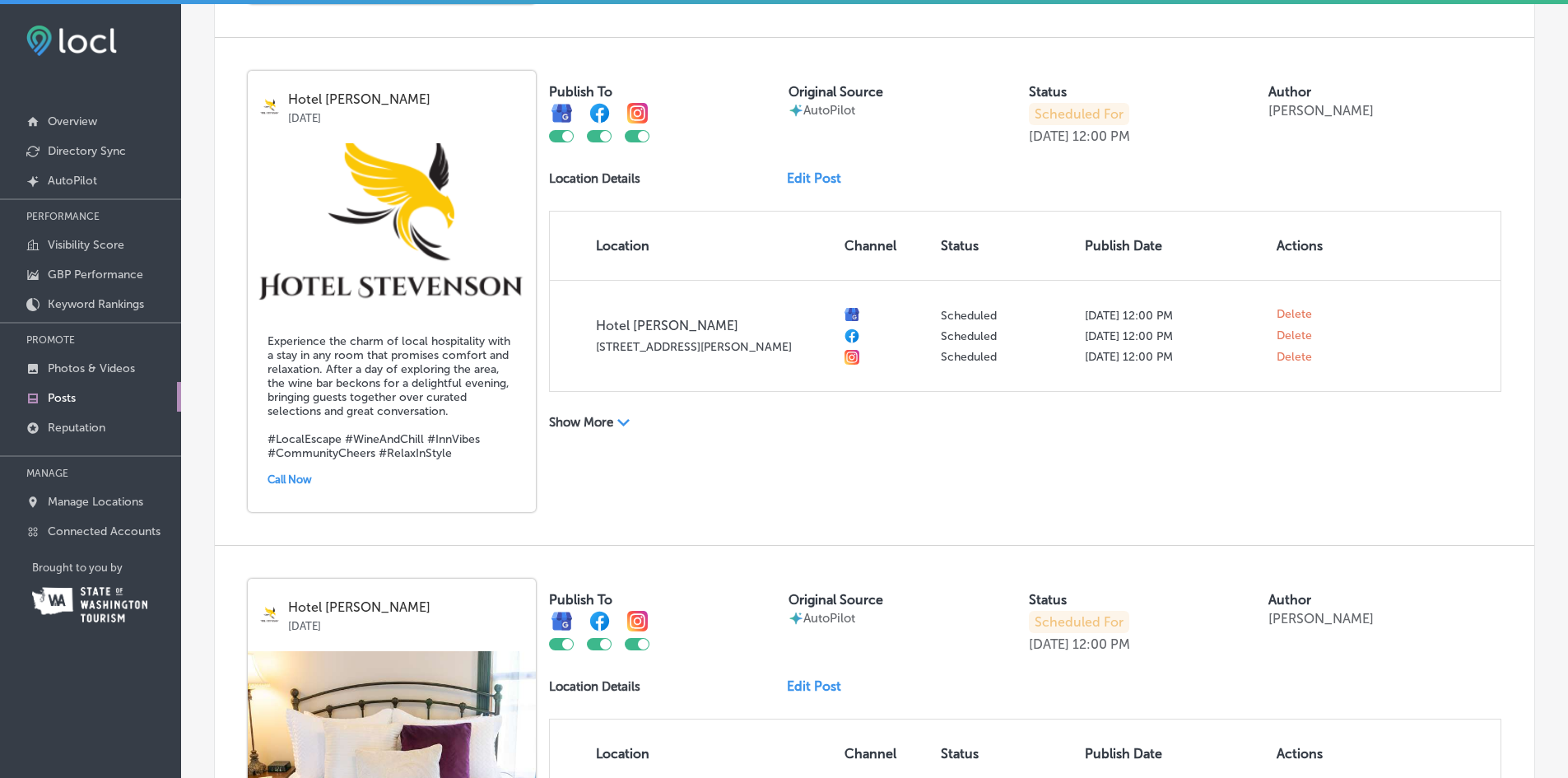
scroll to position [1086, 0]
click at [828, 173] on link "Edit Post" at bounding box center [821, 175] width 67 height 15
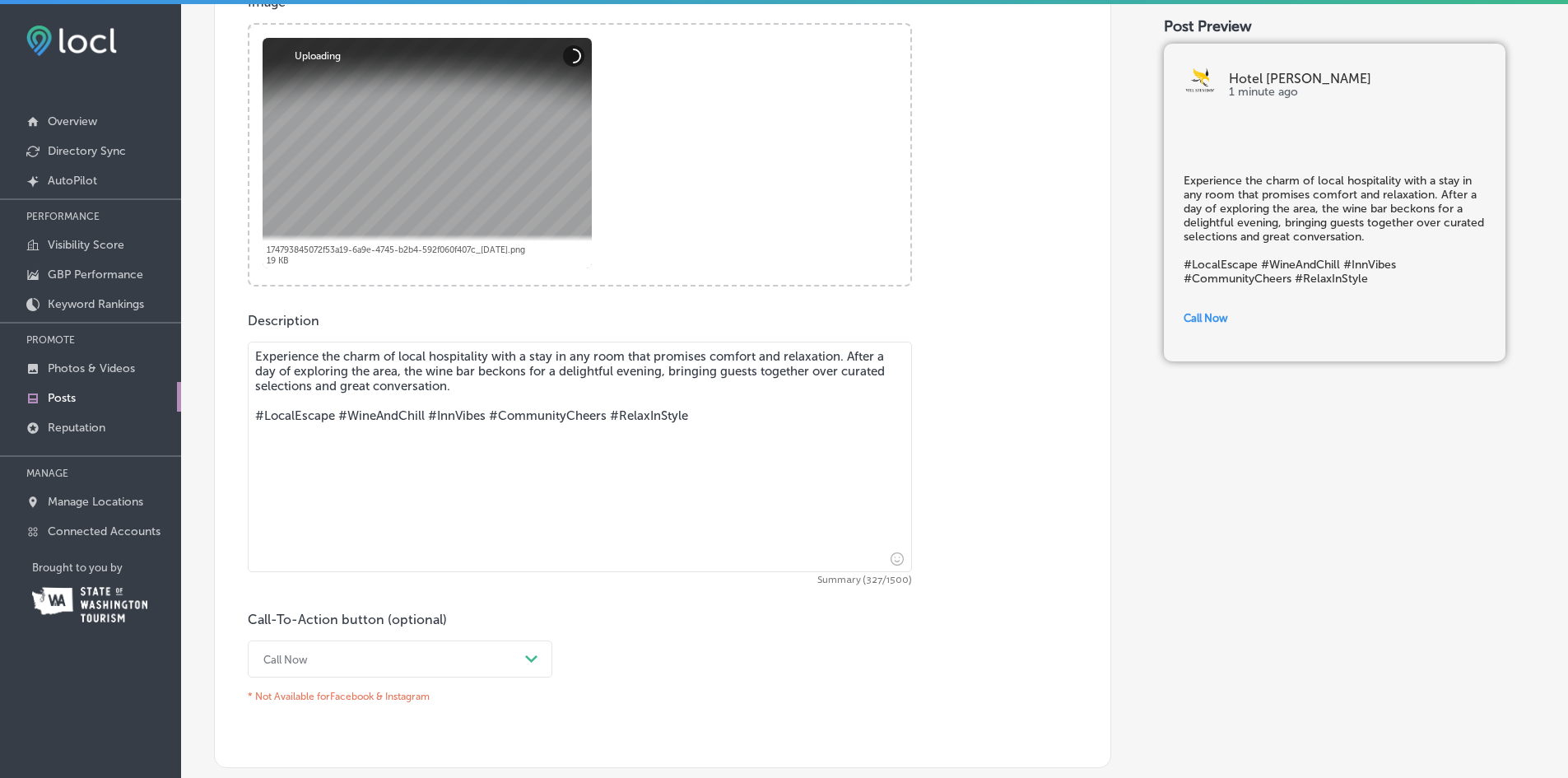
scroll to position [844, 0]
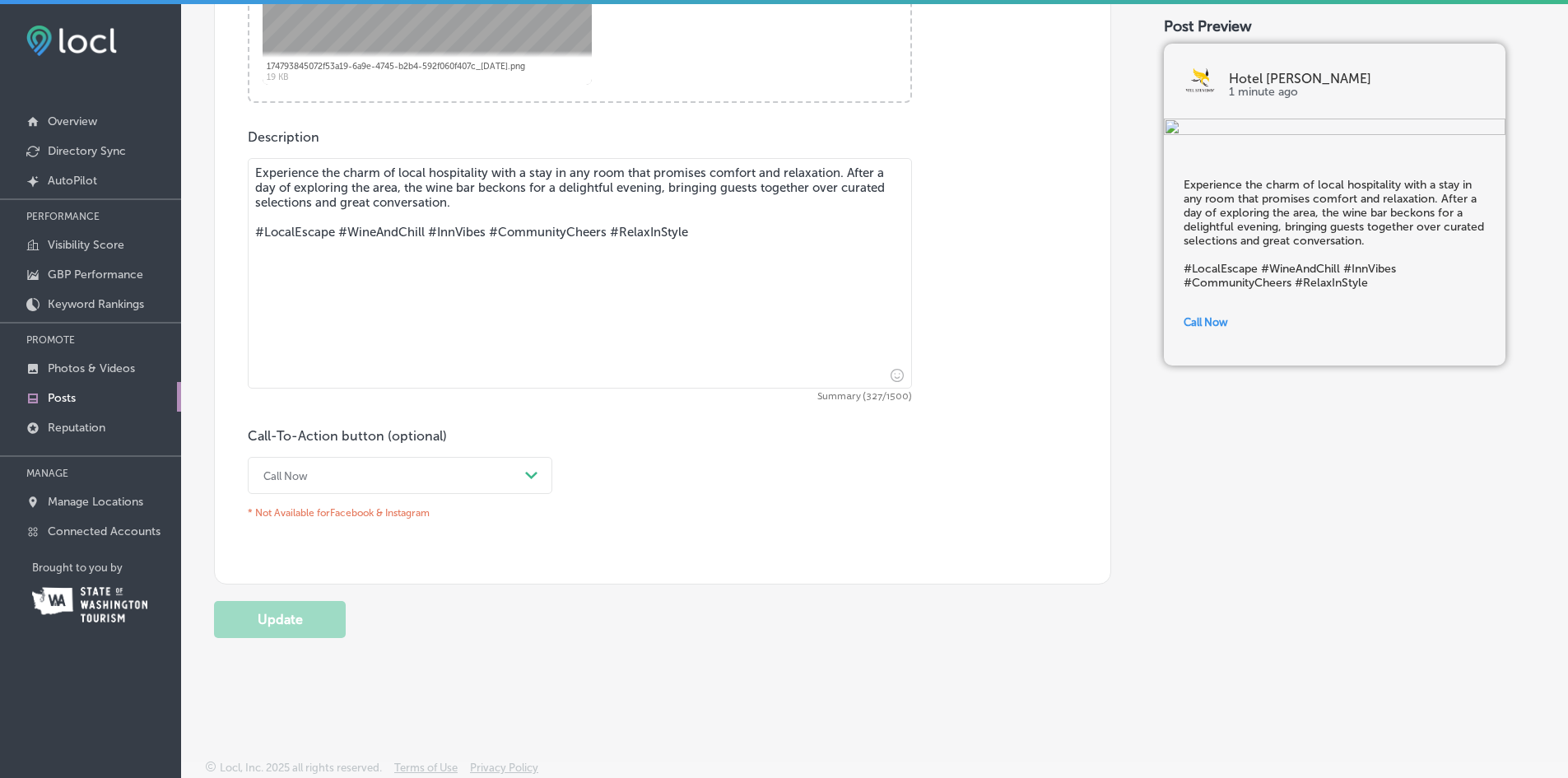
click at [464, 476] on div "Call Now" at bounding box center [387, 476] width 264 height 26
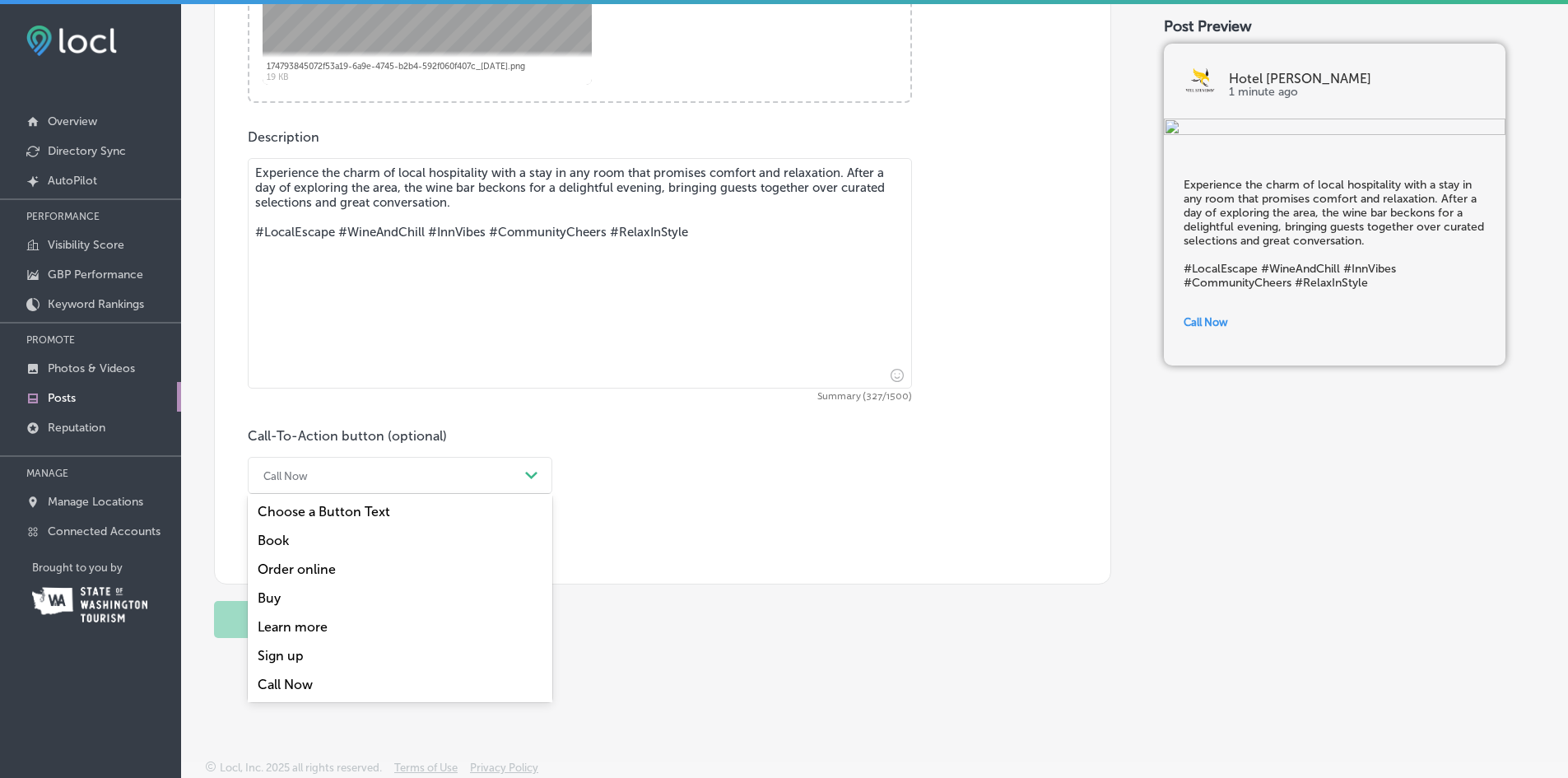
click at [284, 538] on div "Book" at bounding box center [399, 541] width 304 height 29
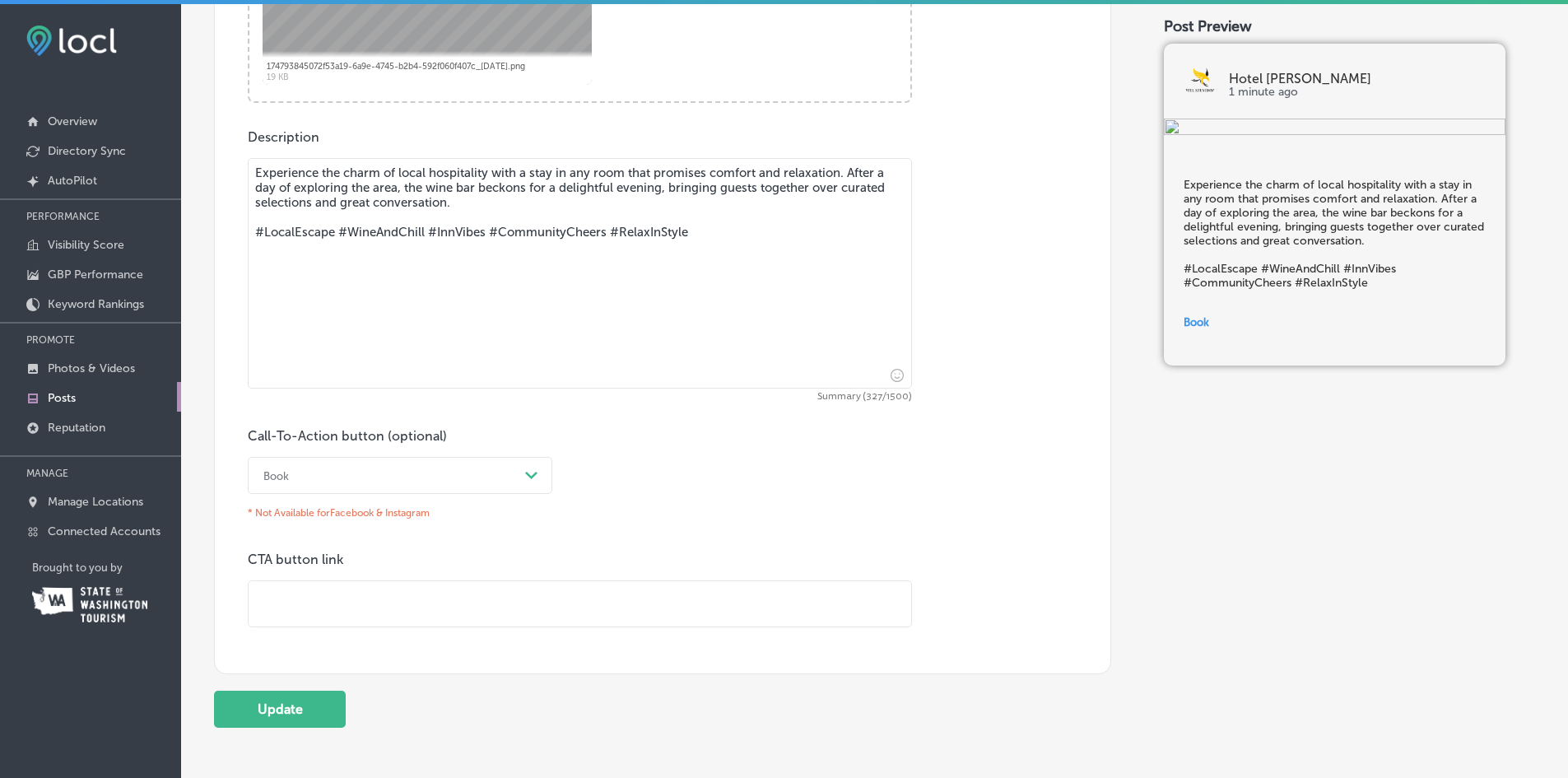
click at [310, 607] on input "text" at bounding box center [579, 604] width 663 height 45
type input "[URL][DOMAIN_NAME]"
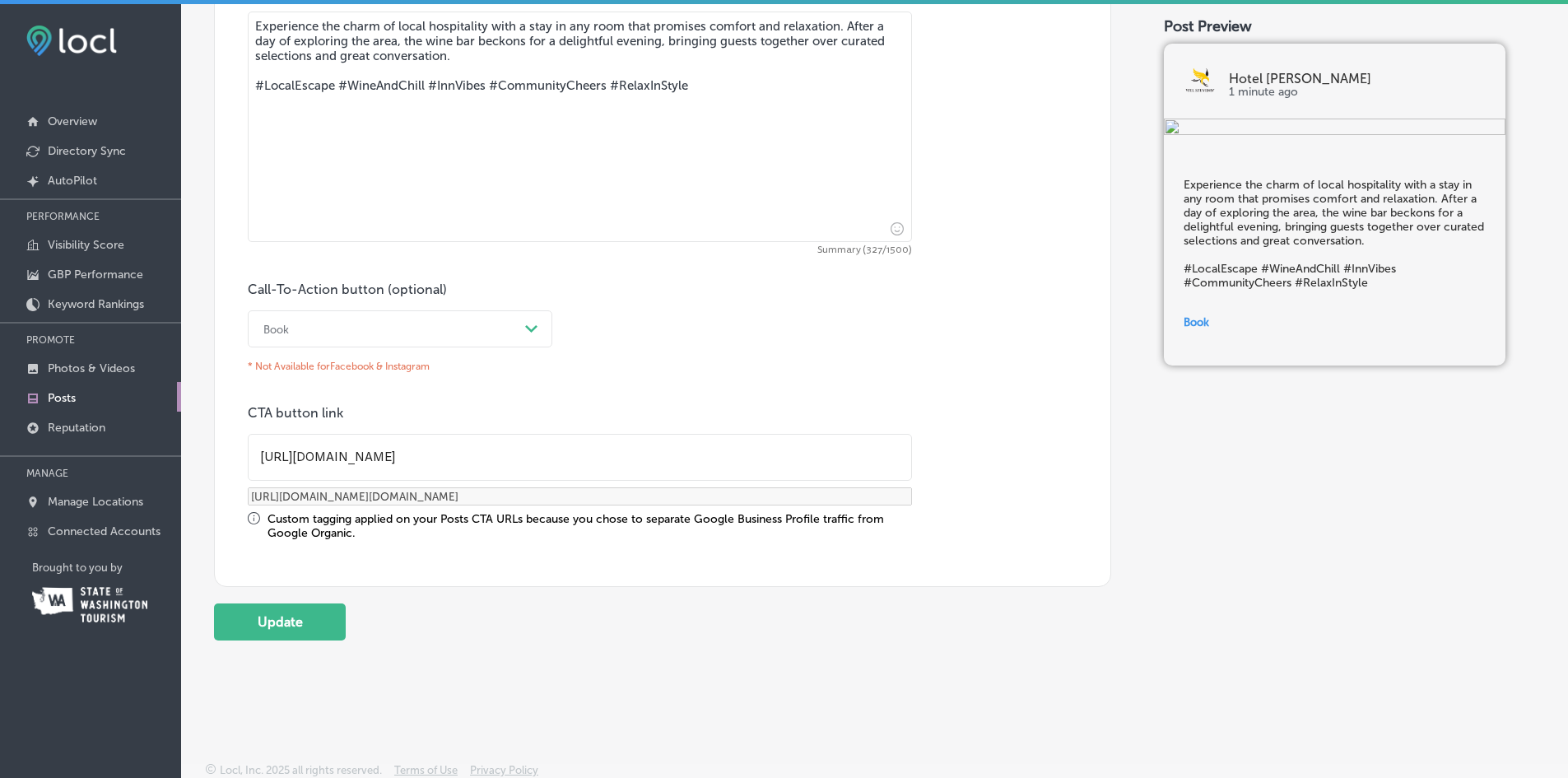
scroll to position [994, 0]
click at [306, 620] on button "Update" at bounding box center [279, 619] width 132 height 37
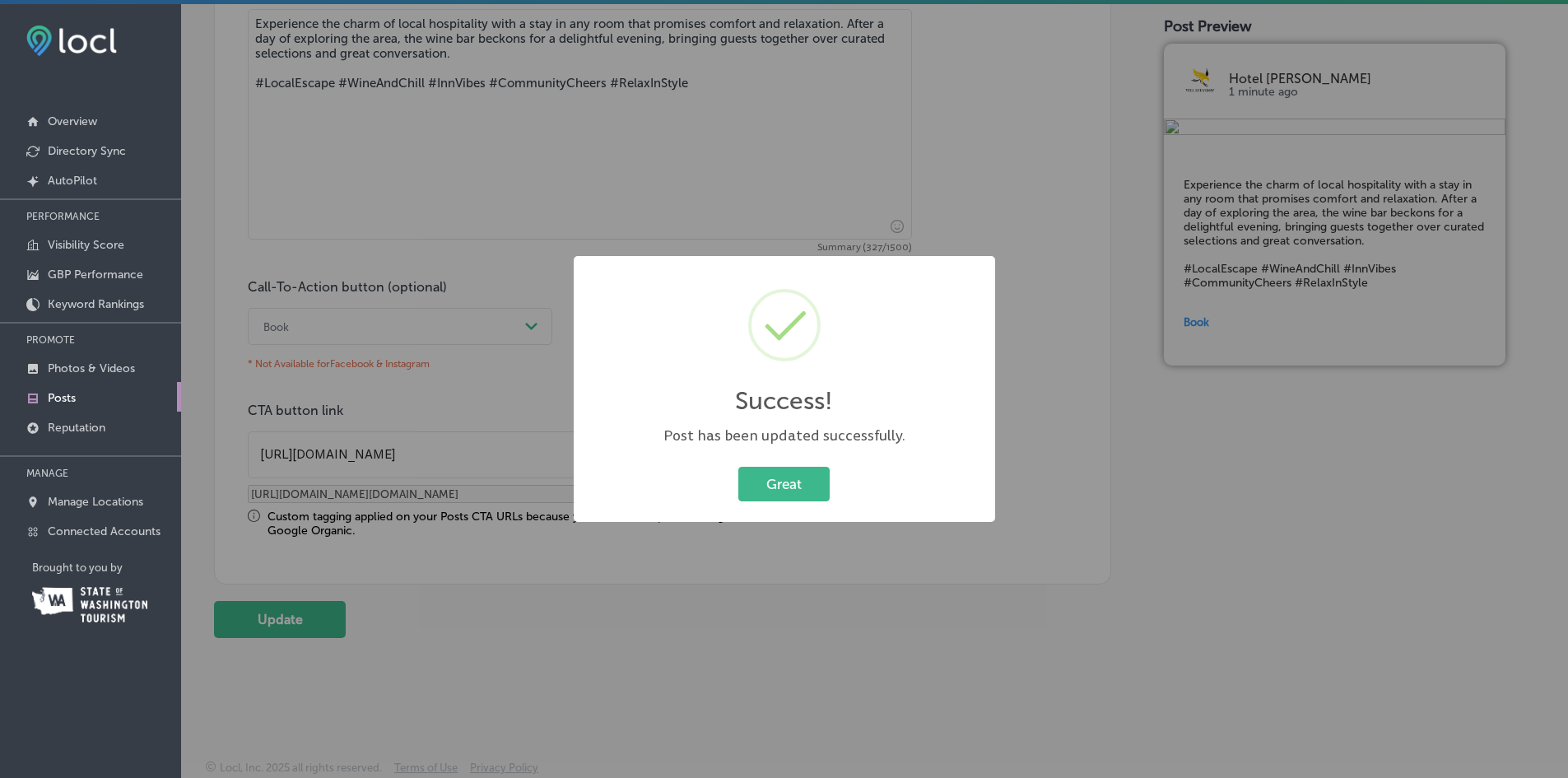
click at [794, 490] on button "Great" at bounding box center [784, 483] width 91 height 34
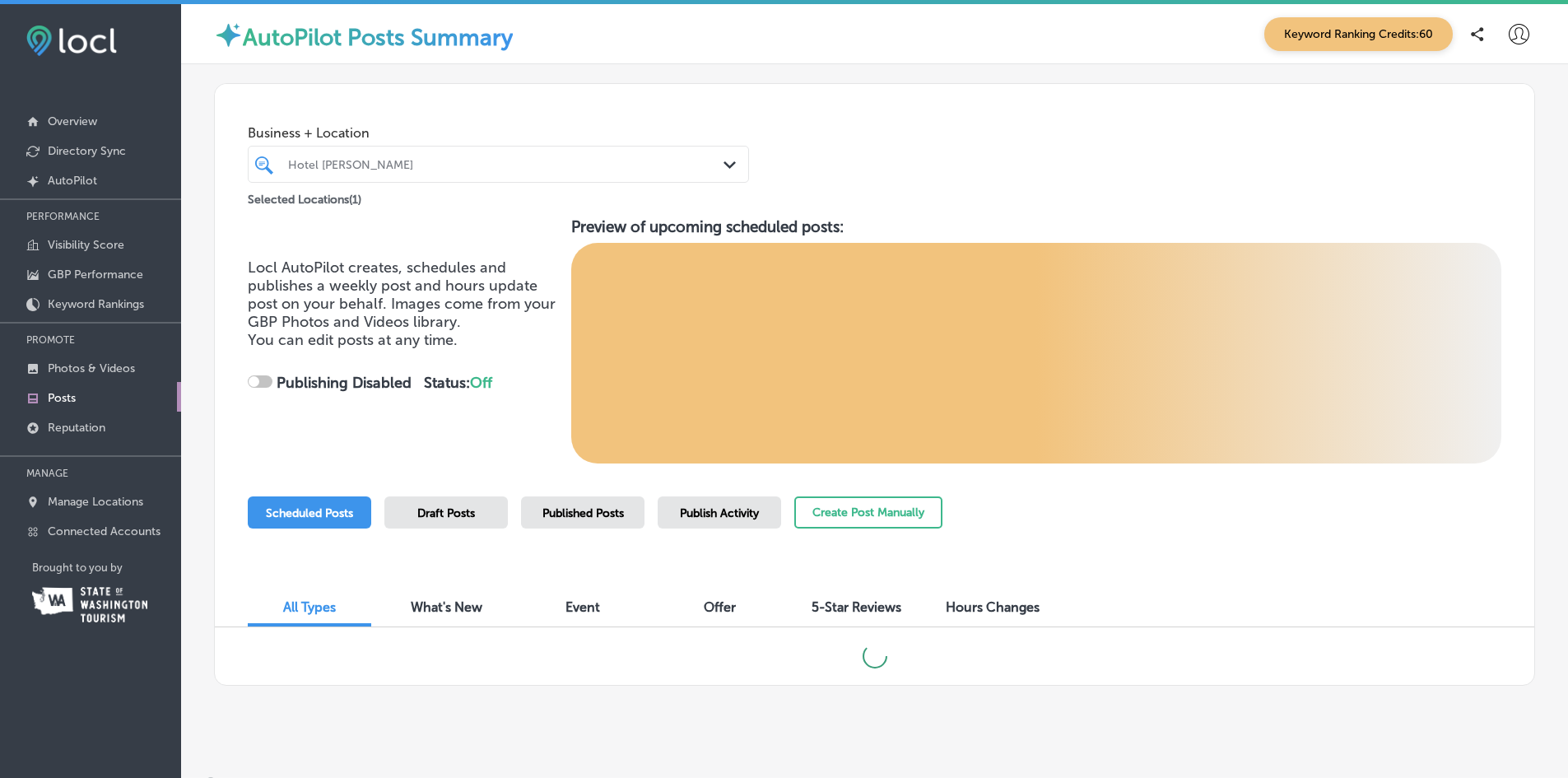
checkbox input "true"
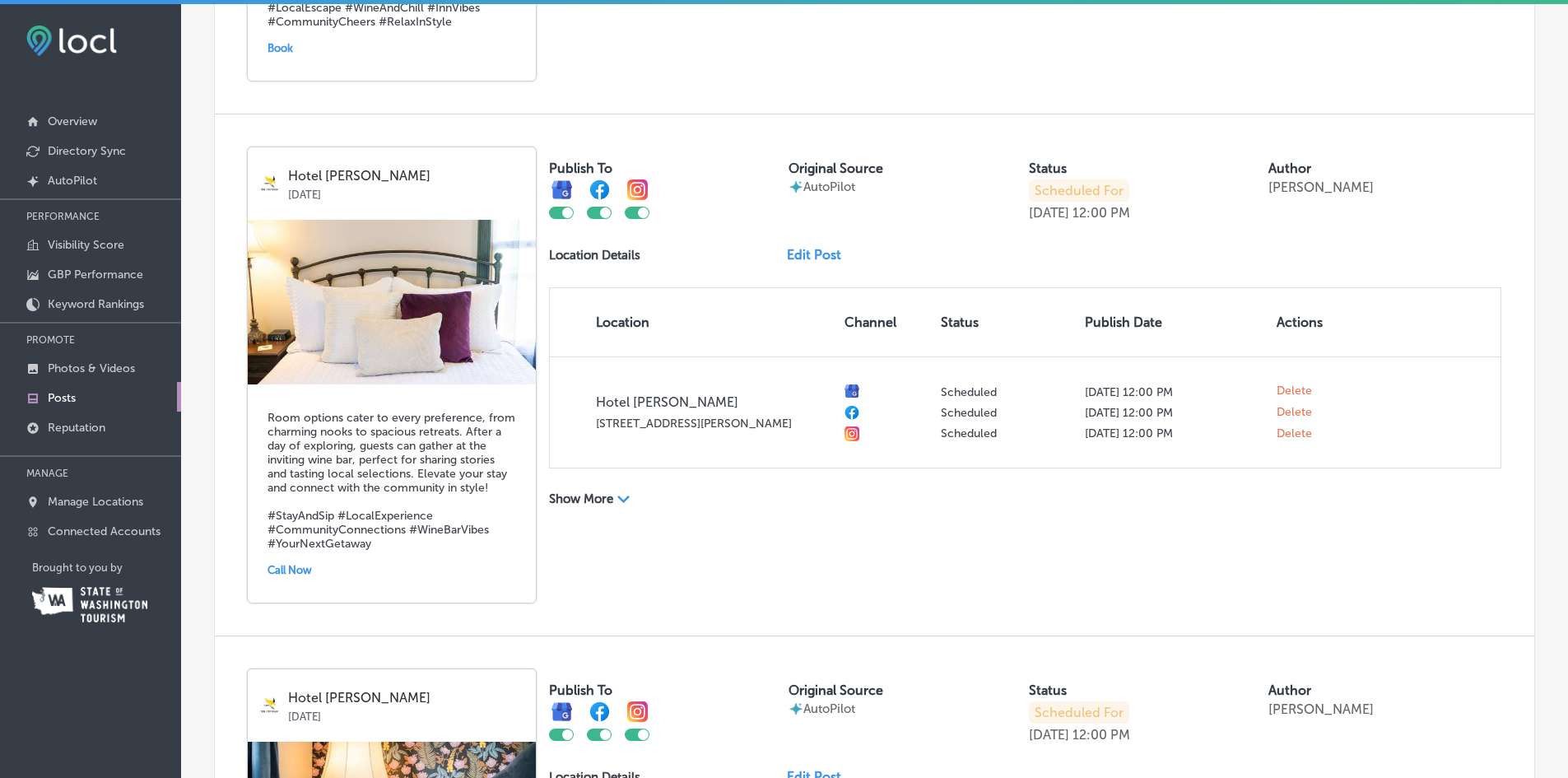
scroll to position [1498, 0]
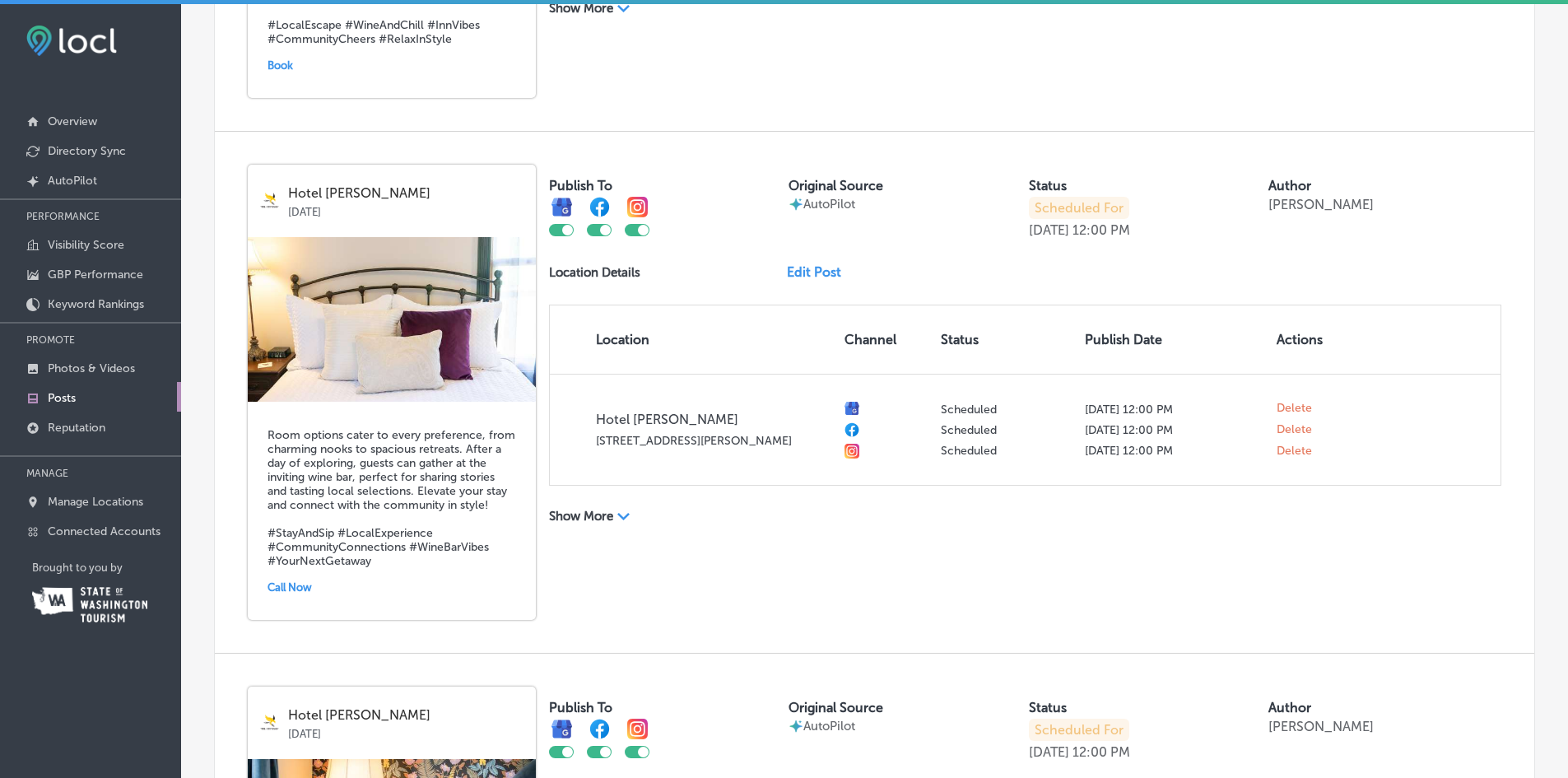
click at [822, 272] on link "Edit Post" at bounding box center [821, 272] width 67 height 15
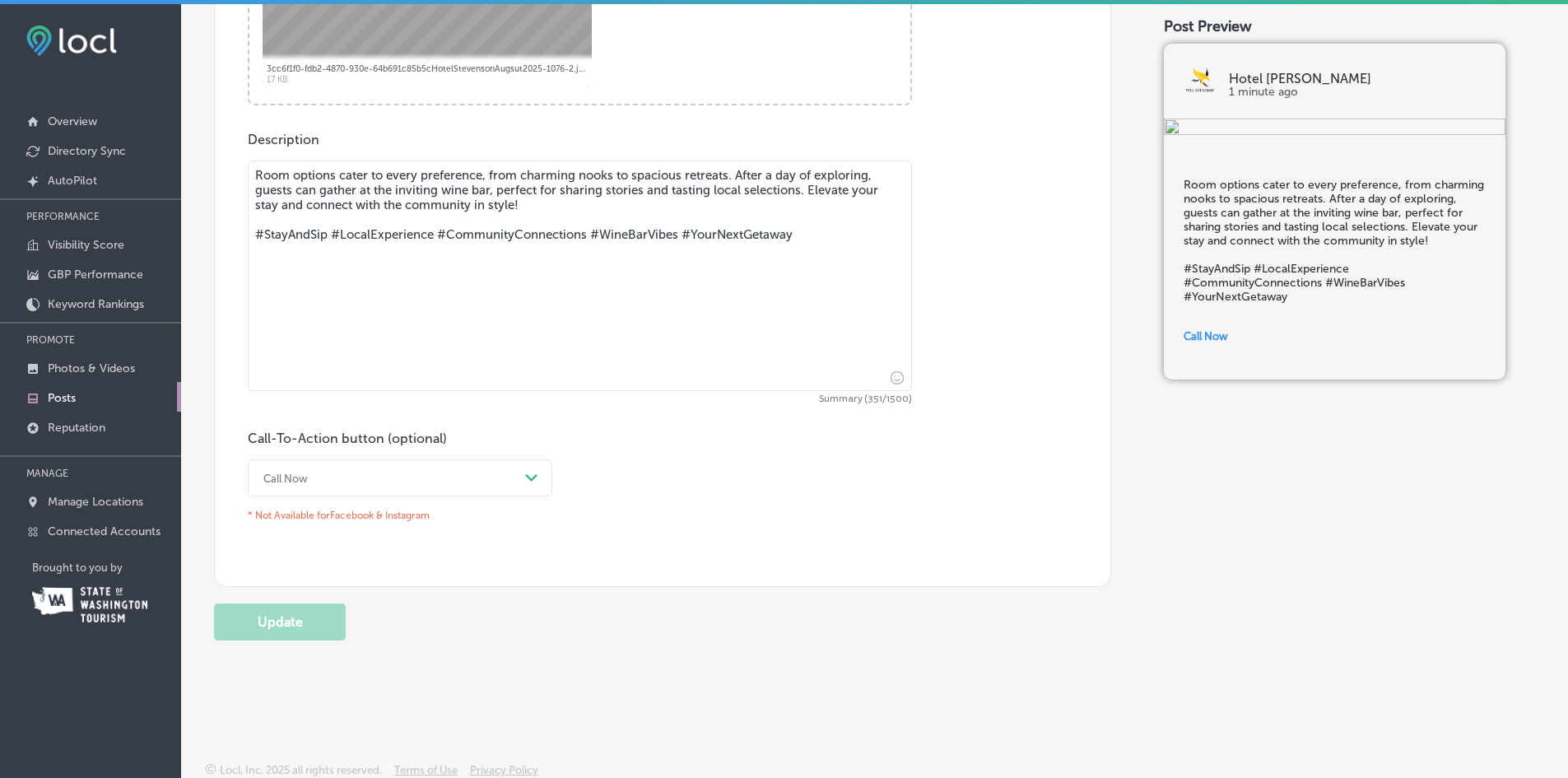
scroll to position [844, 0]
click at [496, 476] on div "Call Now" at bounding box center [387, 476] width 264 height 26
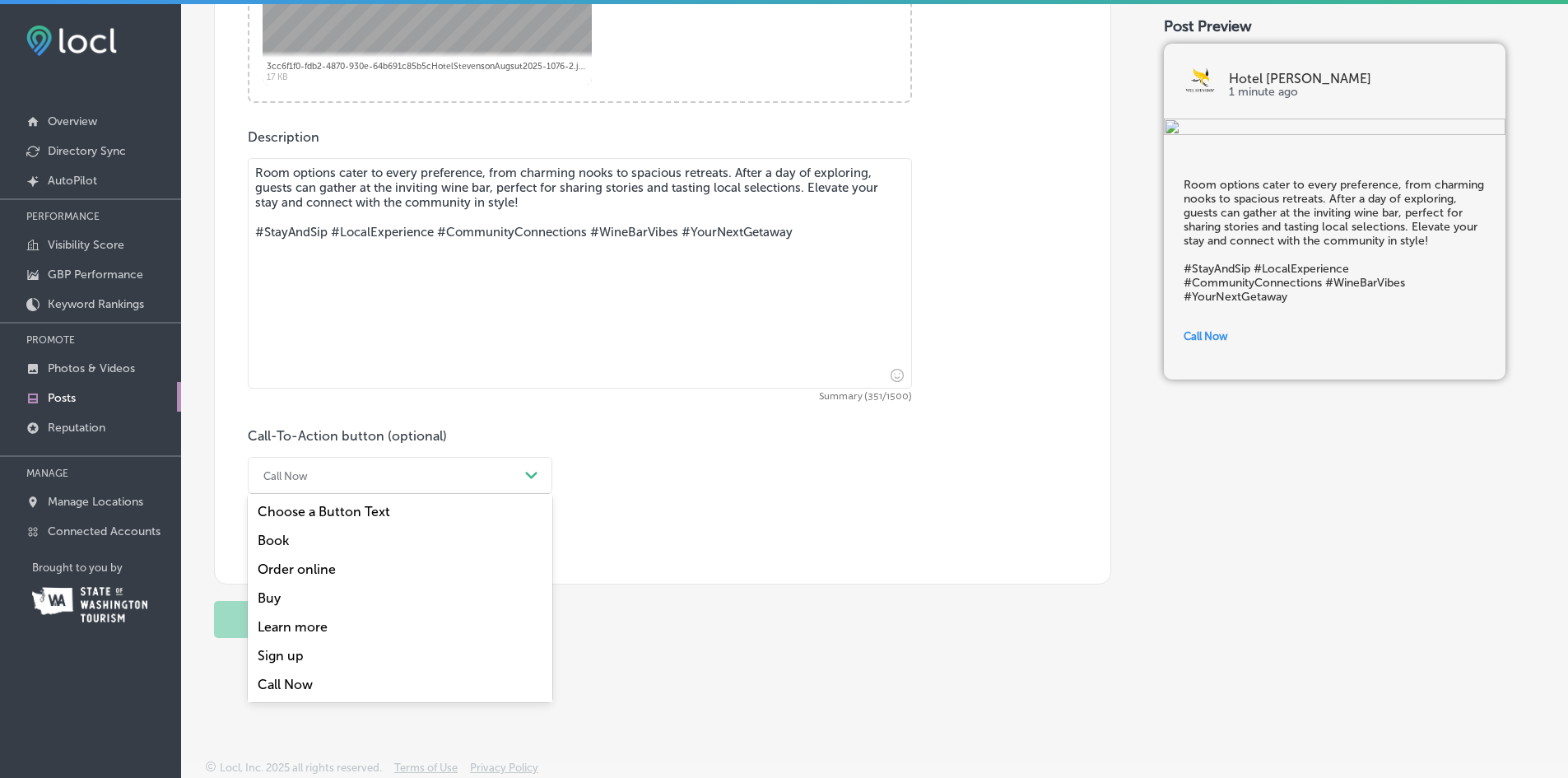
click at [288, 543] on div "Book" at bounding box center [399, 541] width 304 height 29
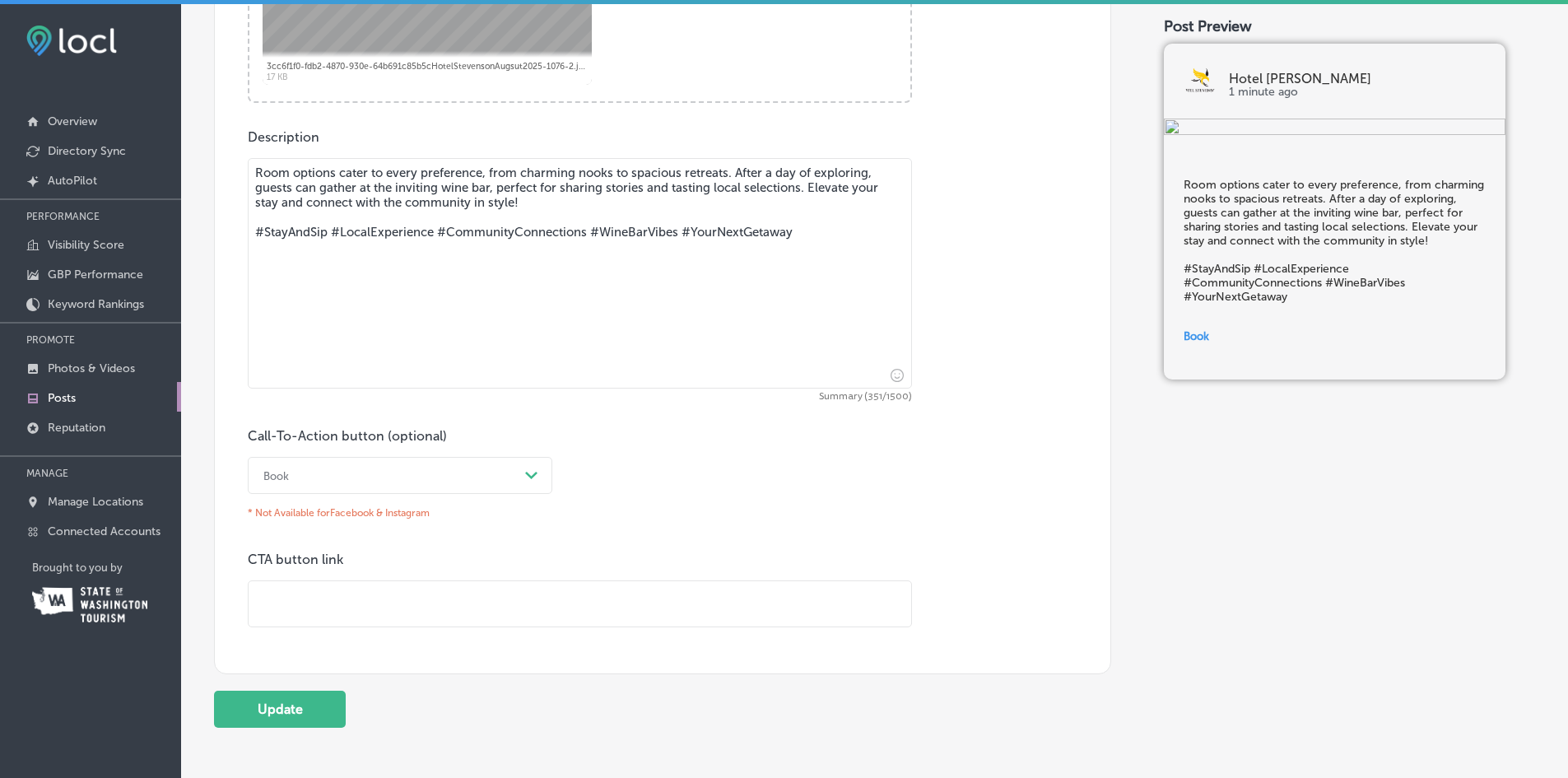
click at [278, 599] on input "text" at bounding box center [579, 604] width 663 height 45
type input "[URL][DOMAIN_NAME]"
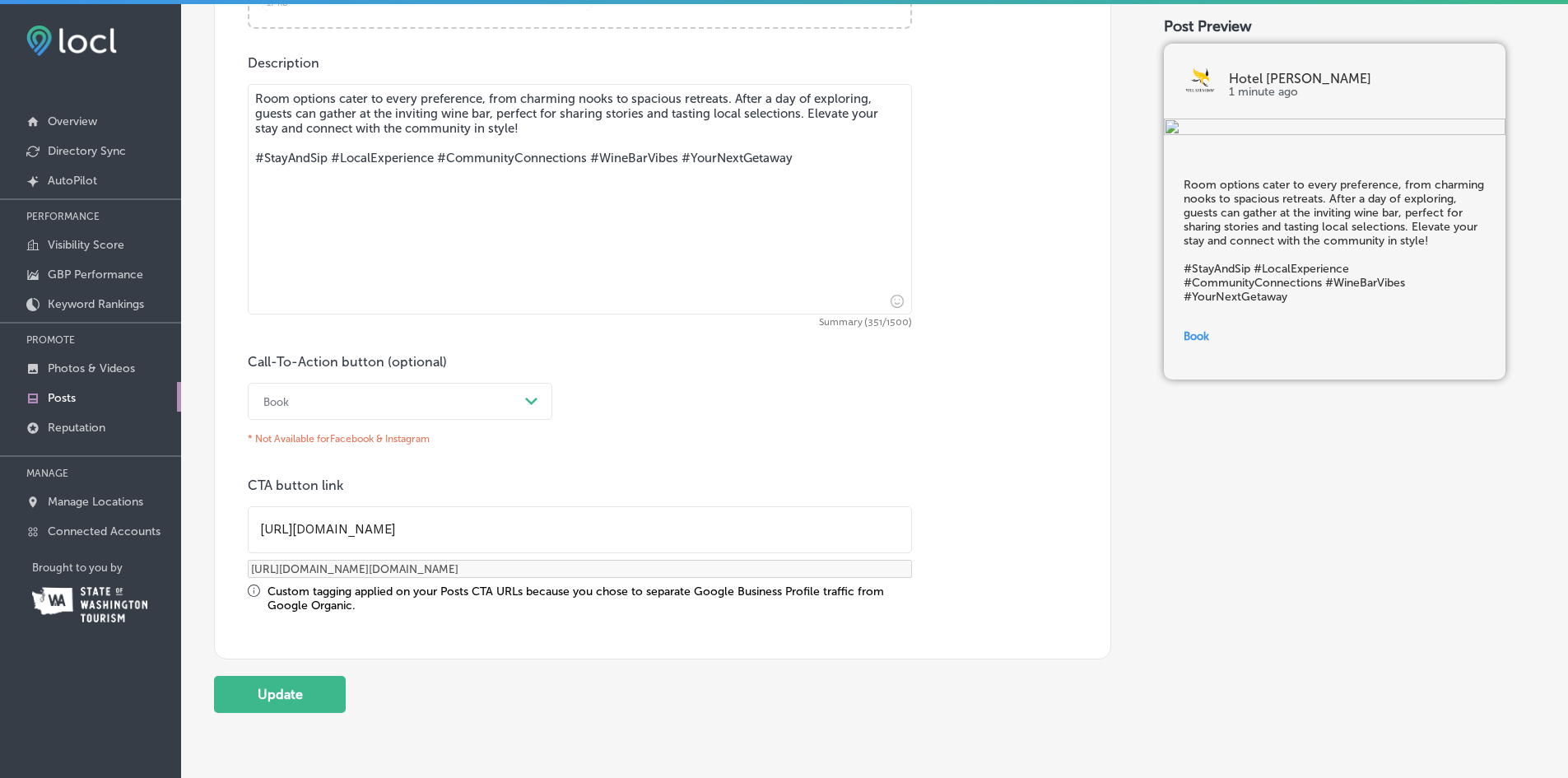
scroll to position [994, 0]
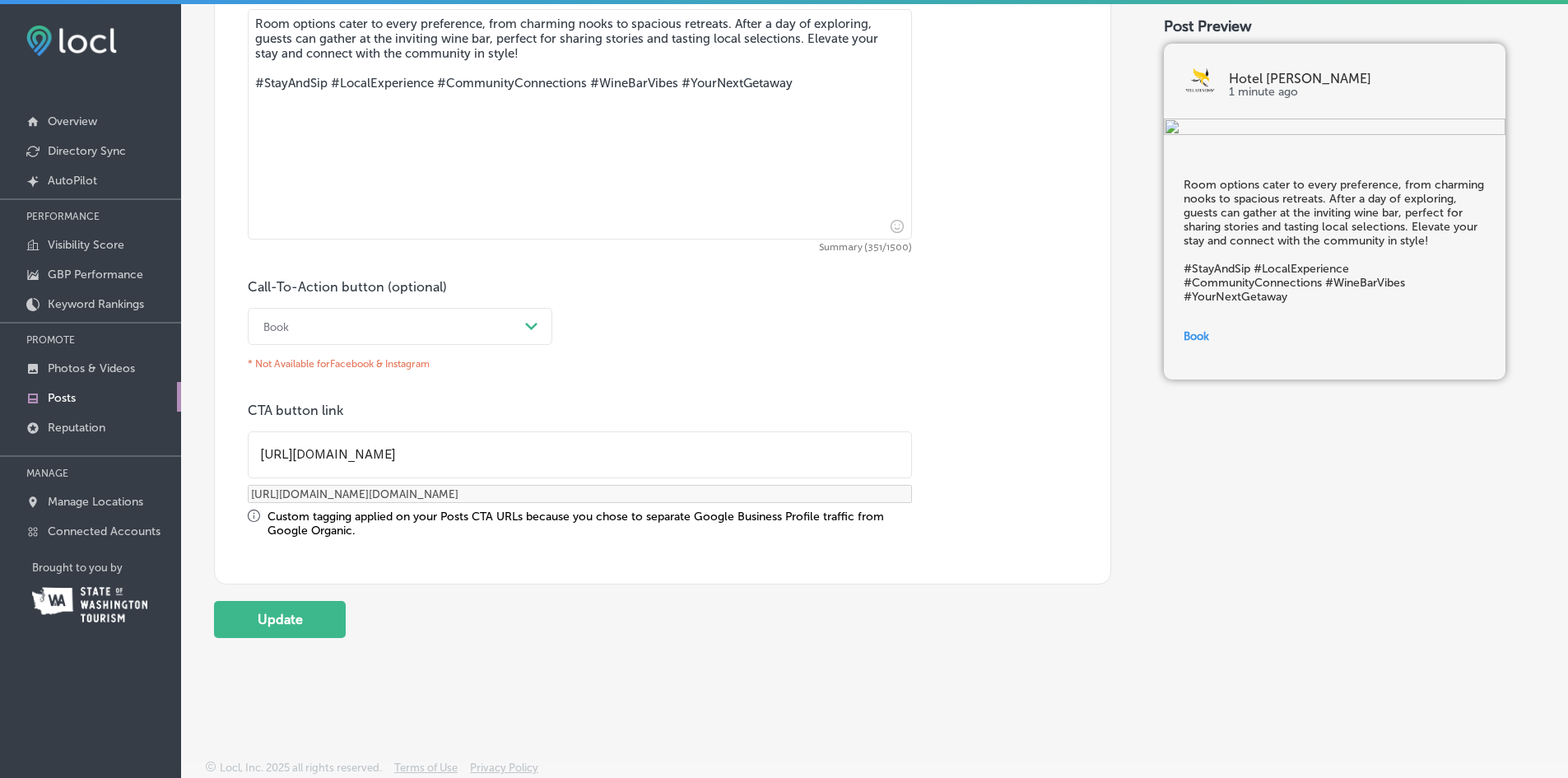
click at [277, 623] on button "Update" at bounding box center [279, 619] width 132 height 37
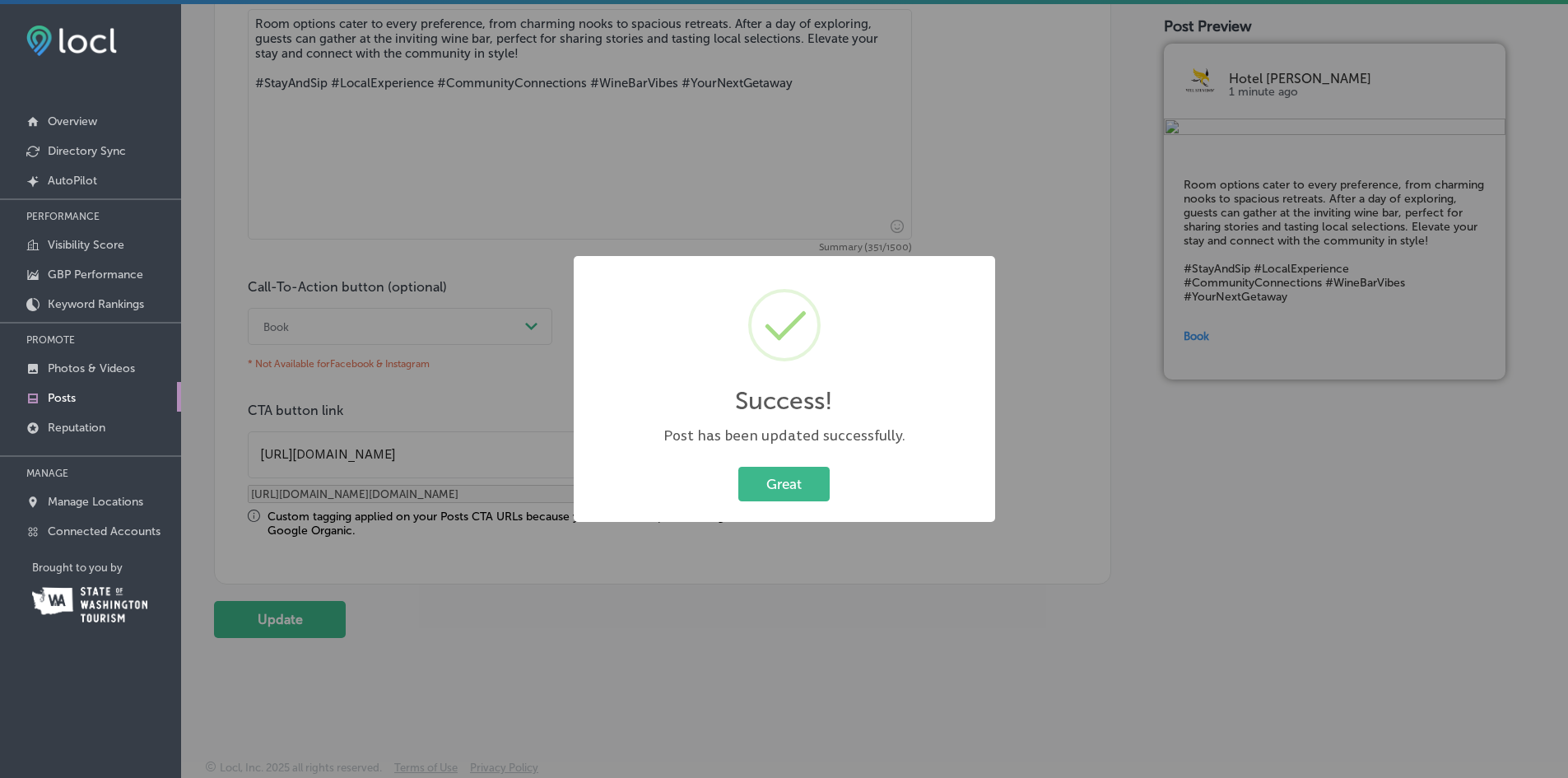
click at [790, 484] on button "Great" at bounding box center [784, 483] width 91 height 34
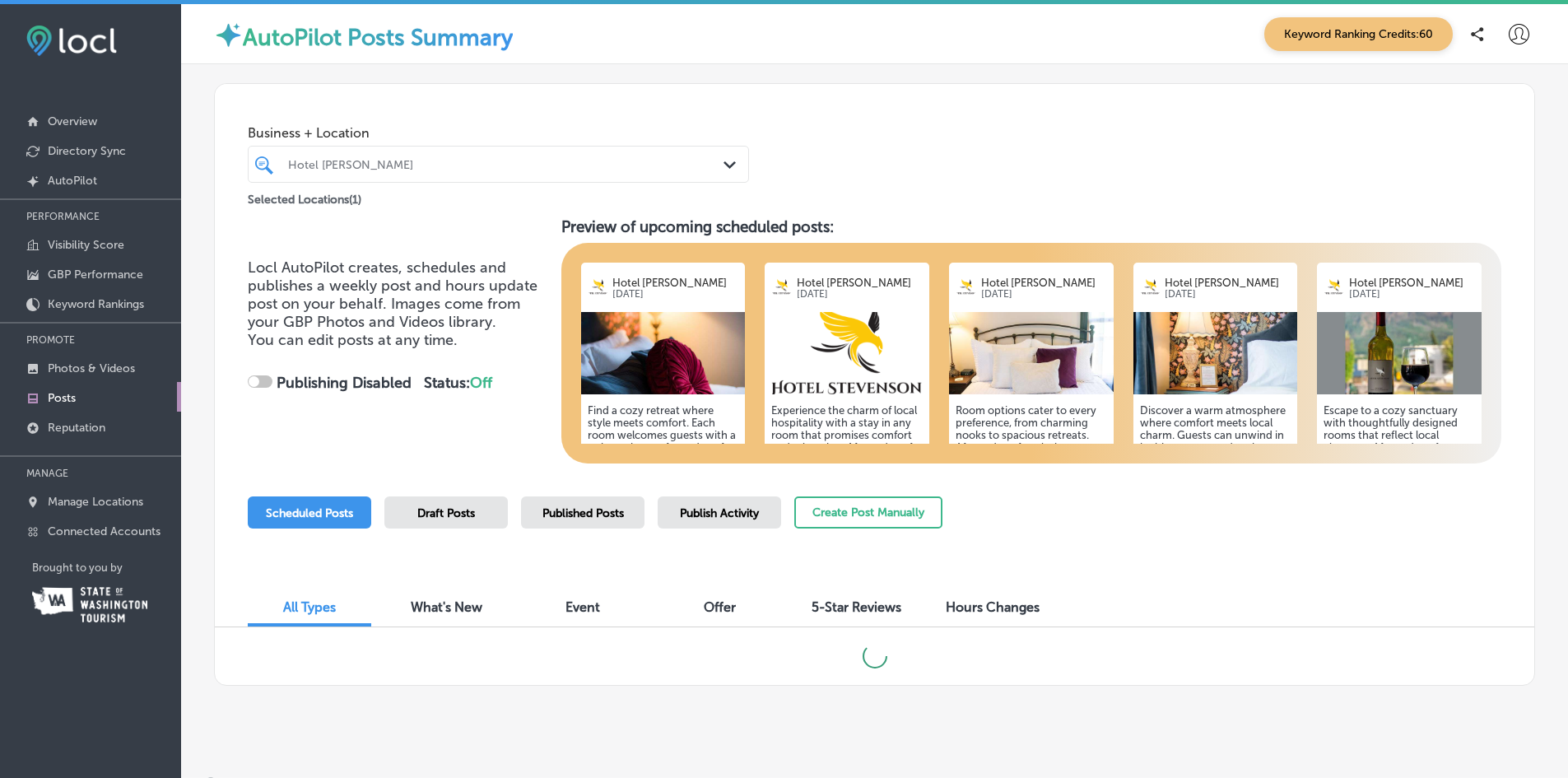
checkbox input "true"
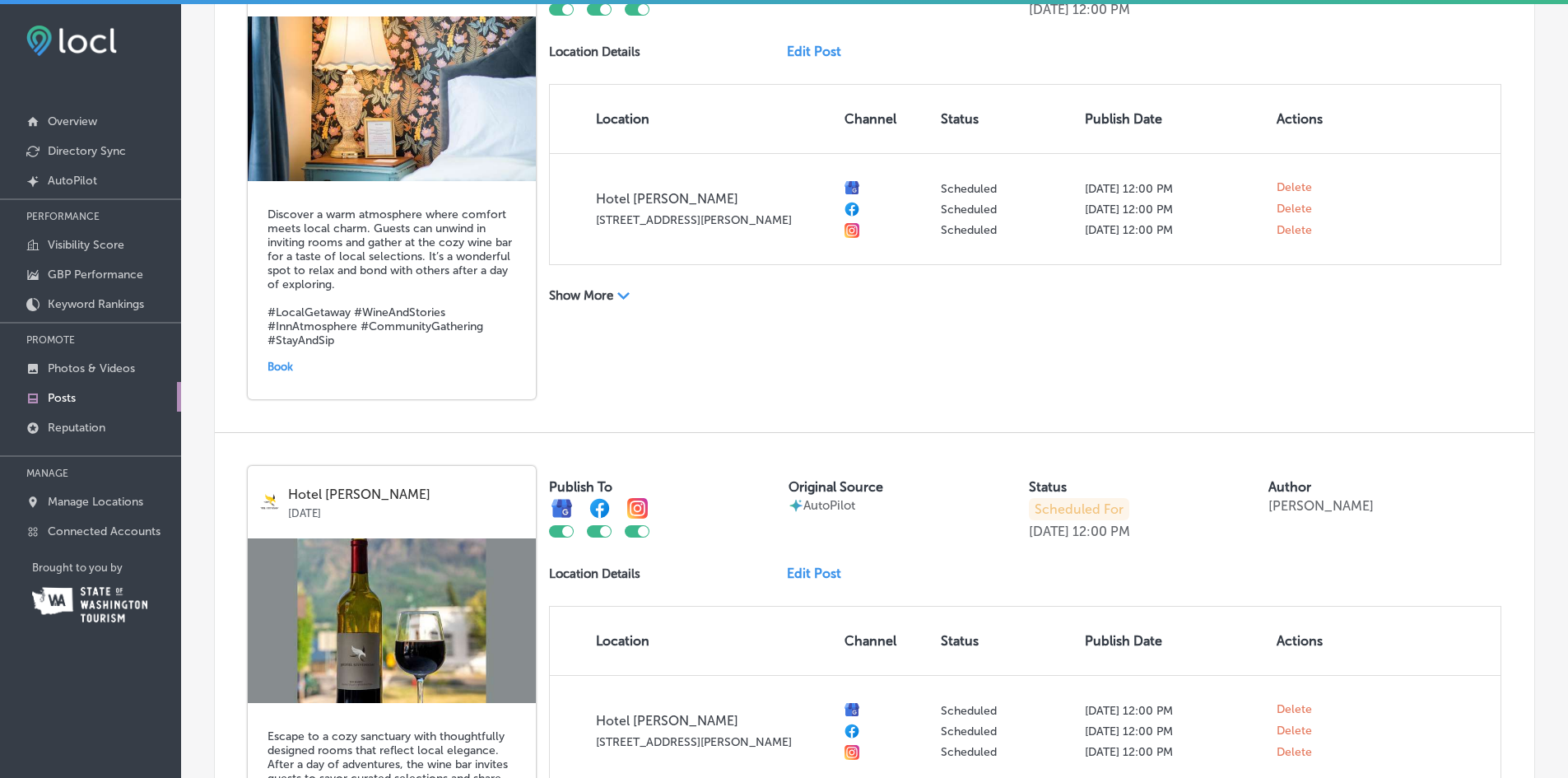
scroll to position [2471, 0]
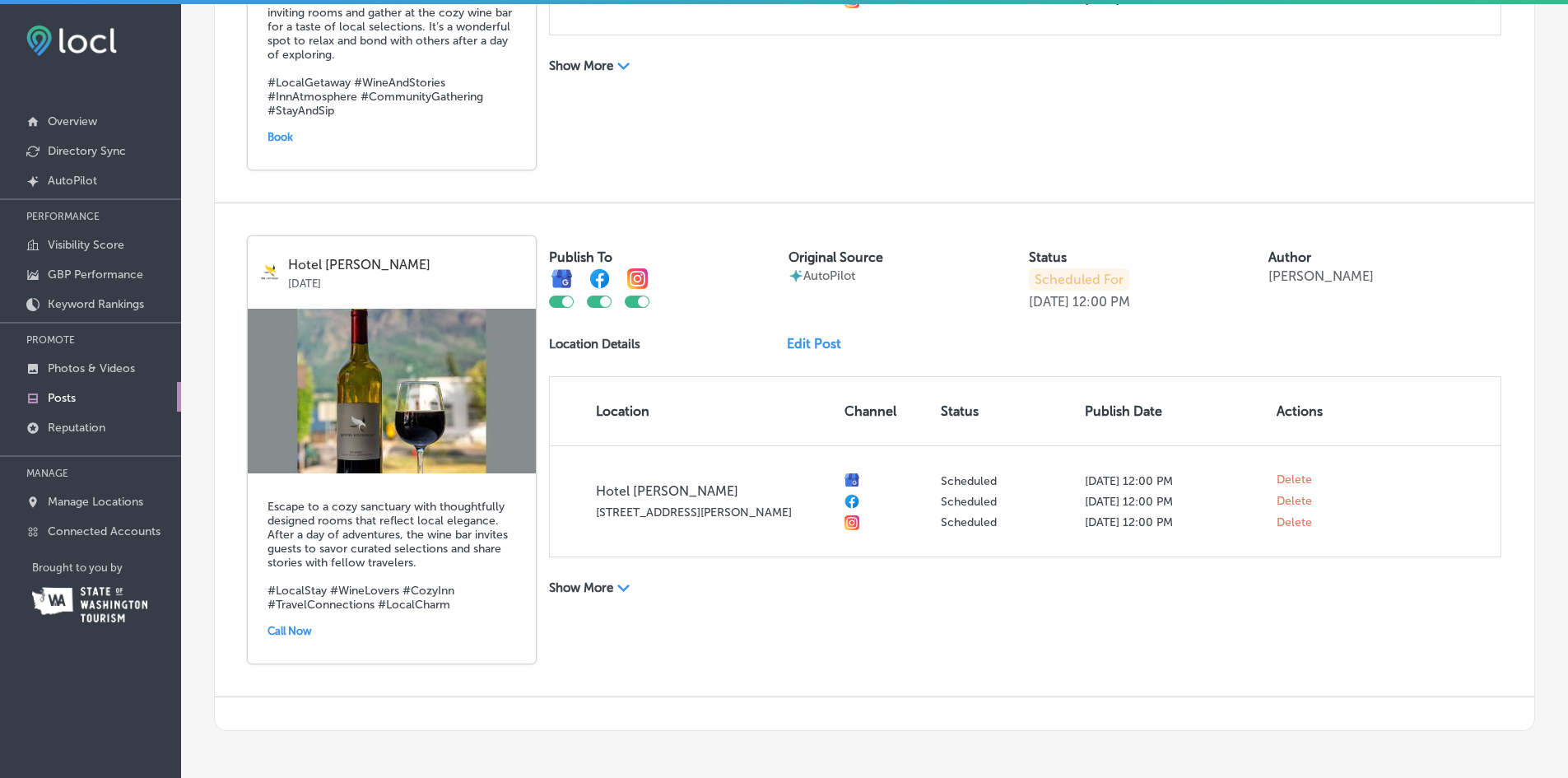
click at [794, 342] on link "Edit Post" at bounding box center [821, 344] width 67 height 15
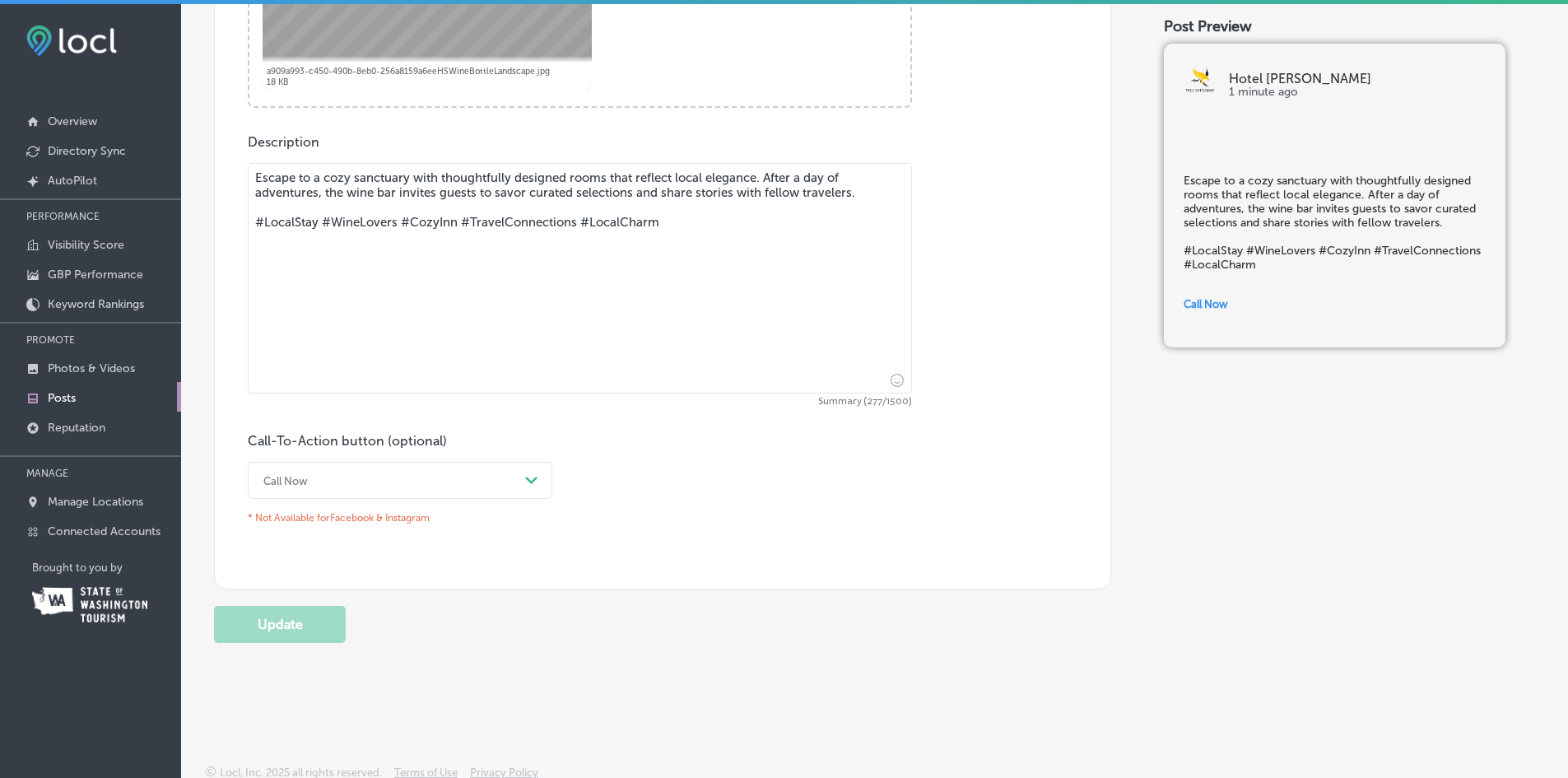
scroll to position [844, 0]
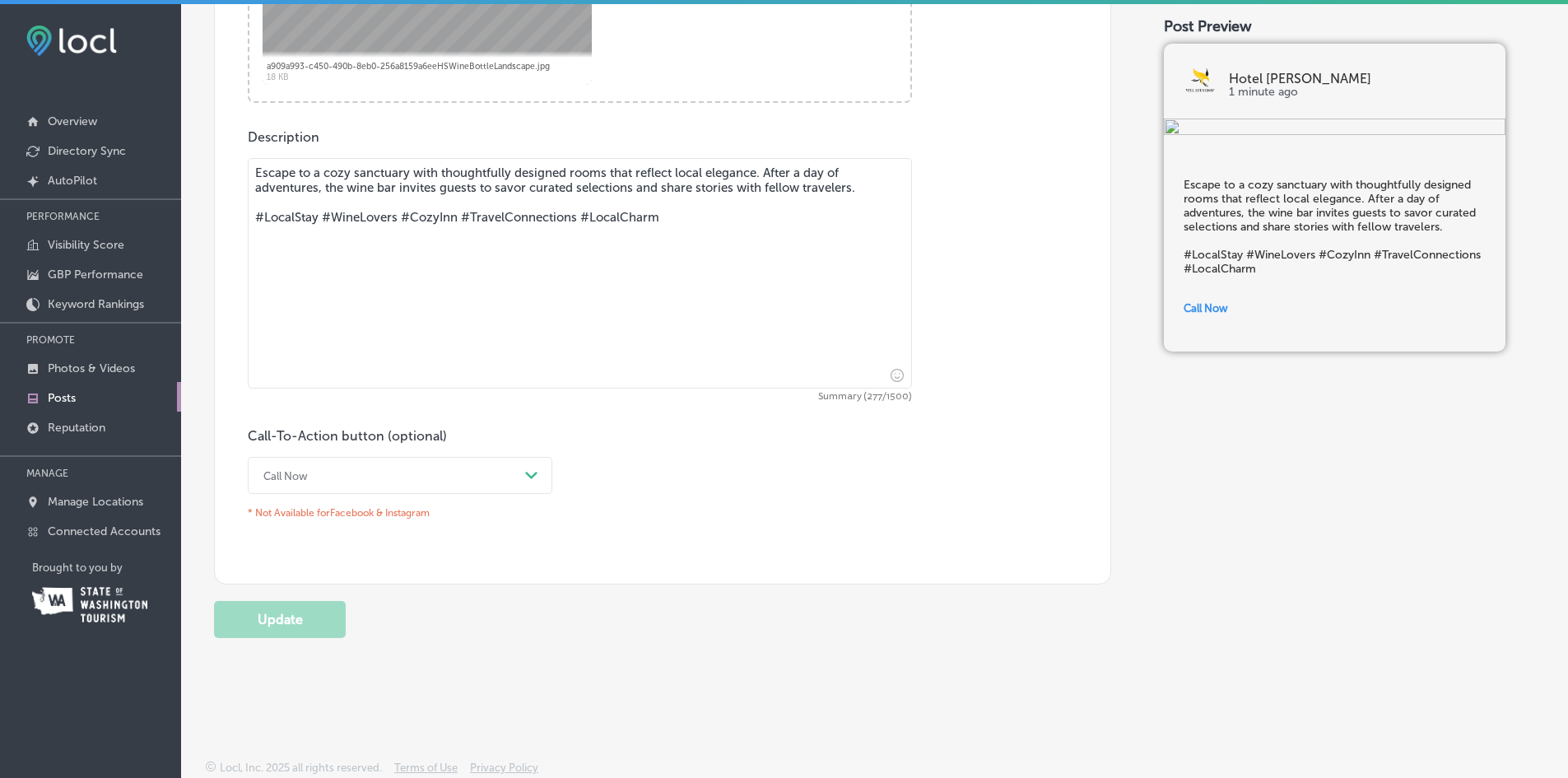
click at [527, 473] on polygon at bounding box center [531, 476] width 13 height 8
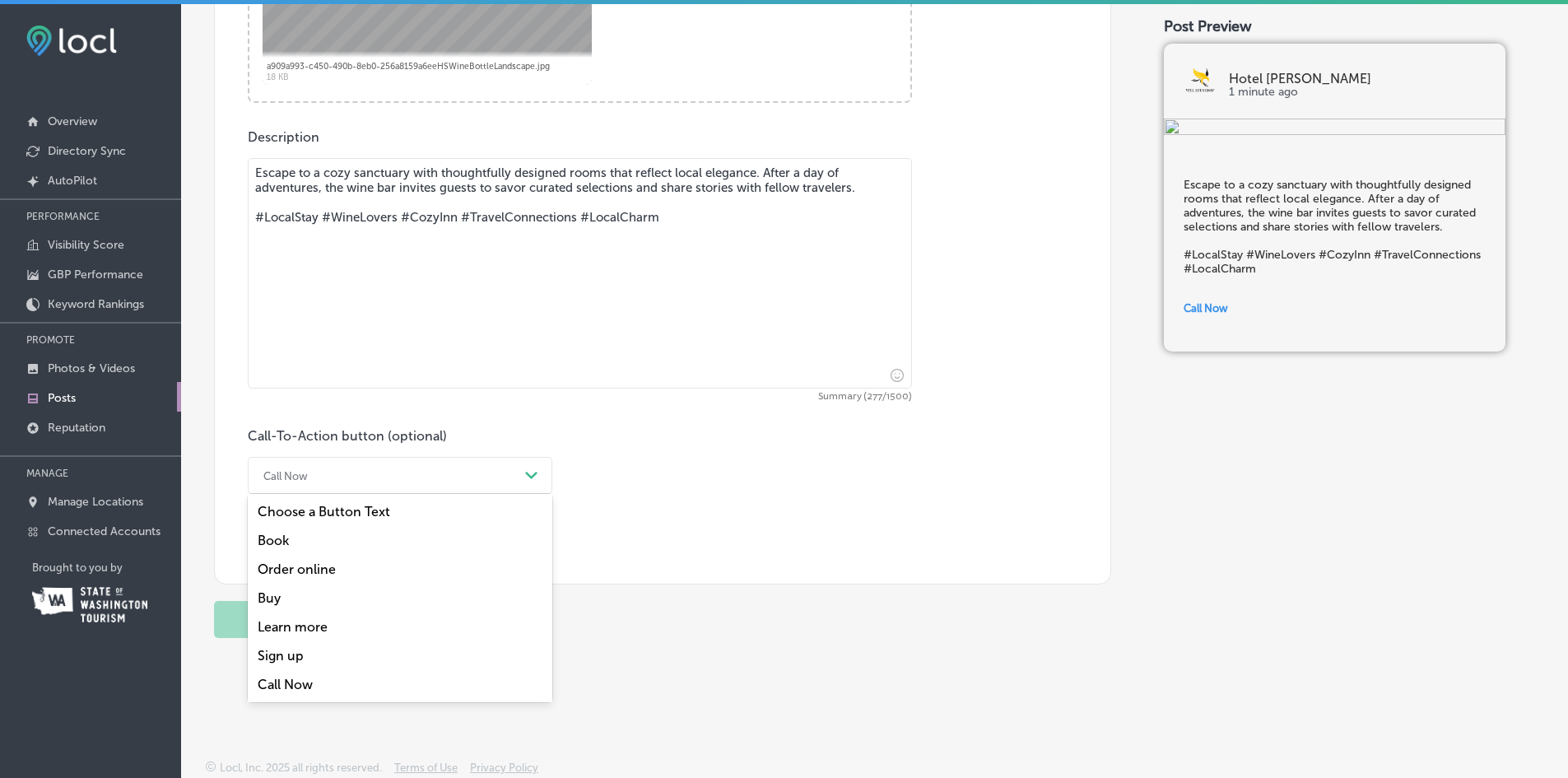
click at [282, 539] on div "Book" at bounding box center [399, 541] width 304 height 29
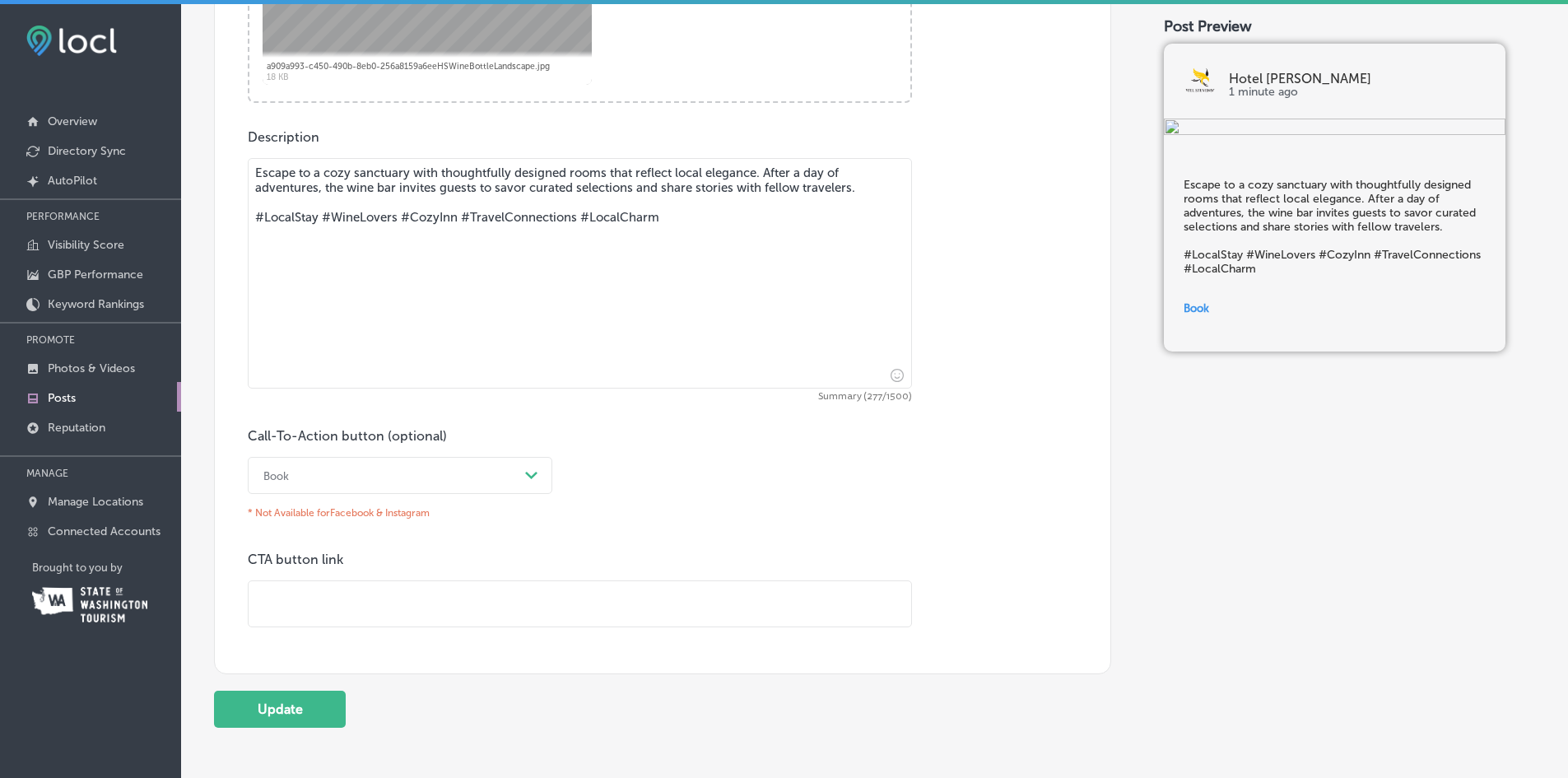
click at [285, 606] on input "text" at bounding box center [579, 604] width 663 height 45
type input "[URL][DOMAIN_NAME]"
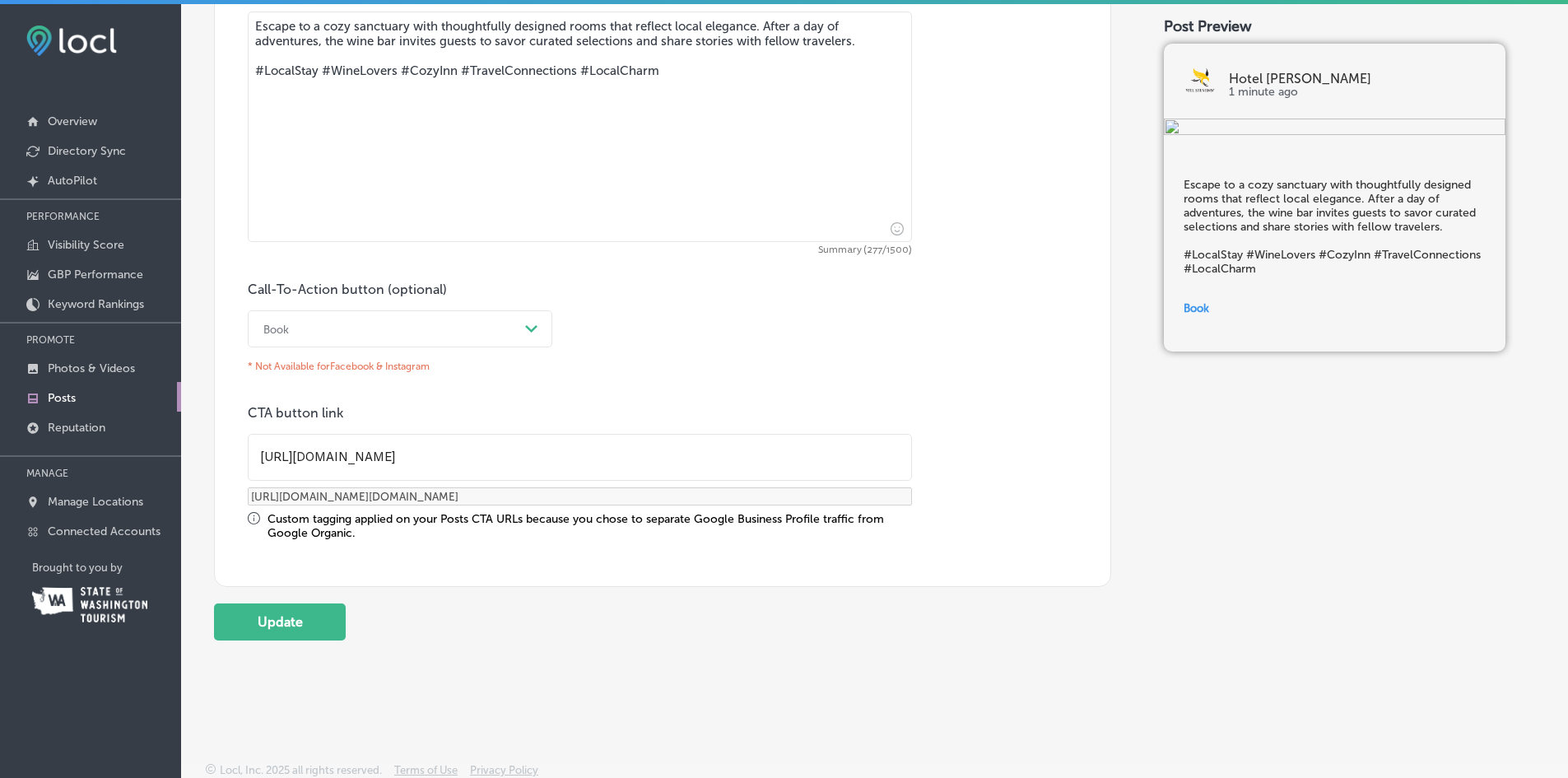
scroll to position [994, 0]
click at [298, 623] on button "Update" at bounding box center [279, 619] width 132 height 37
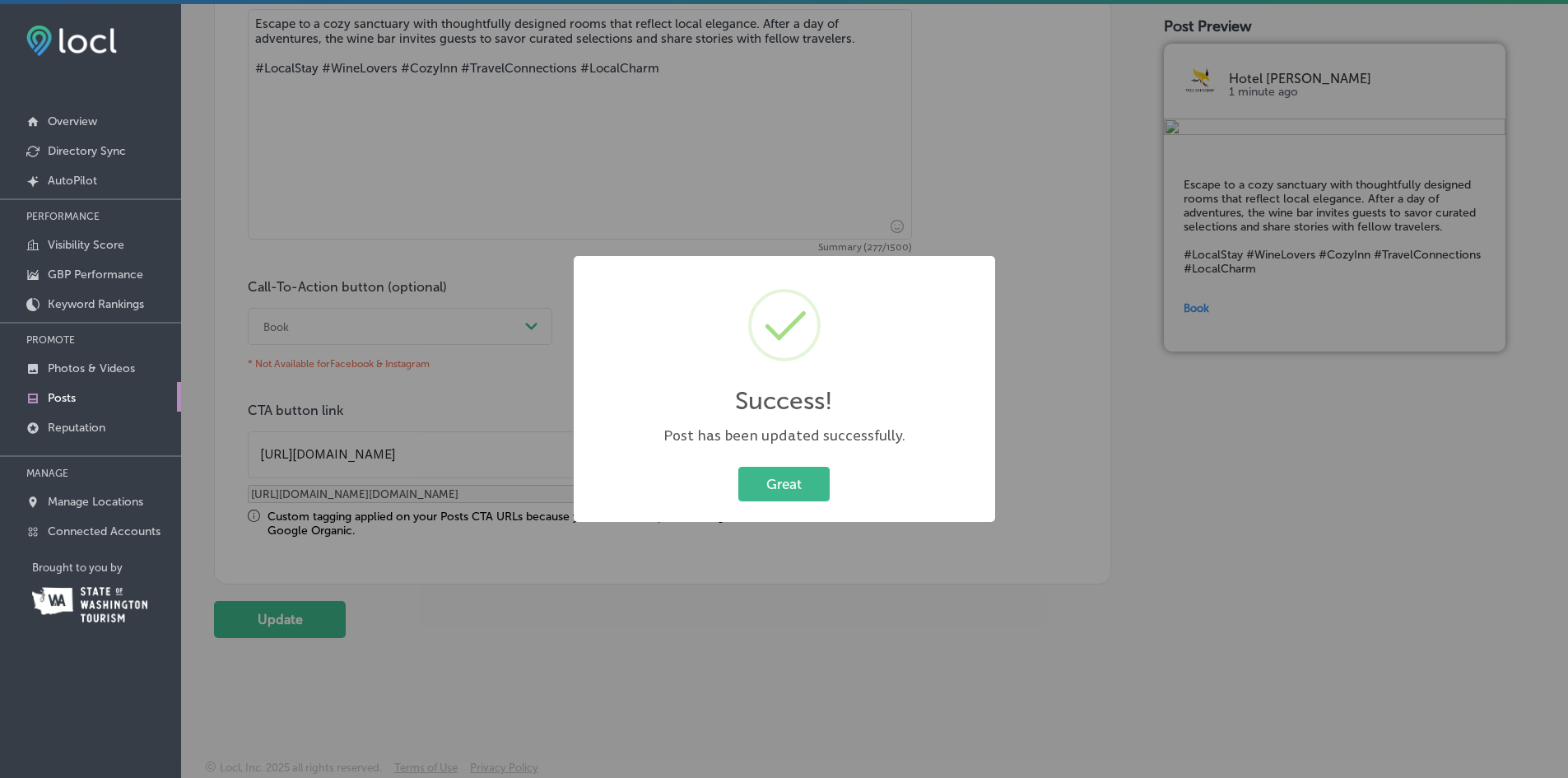
click at [802, 484] on button "Great" at bounding box center [784, 483] width 91 height 34
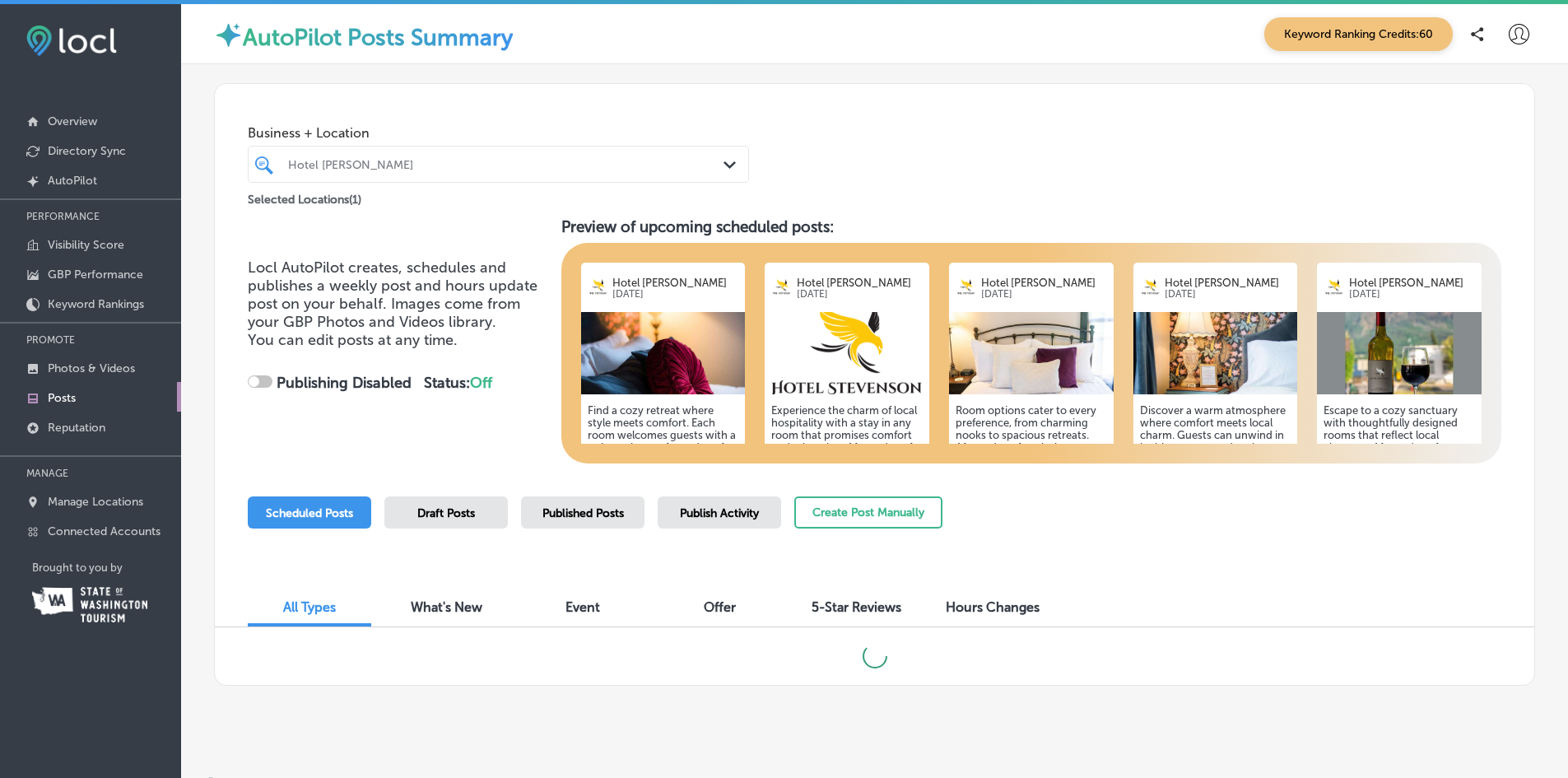
scroll to position [15, 0]
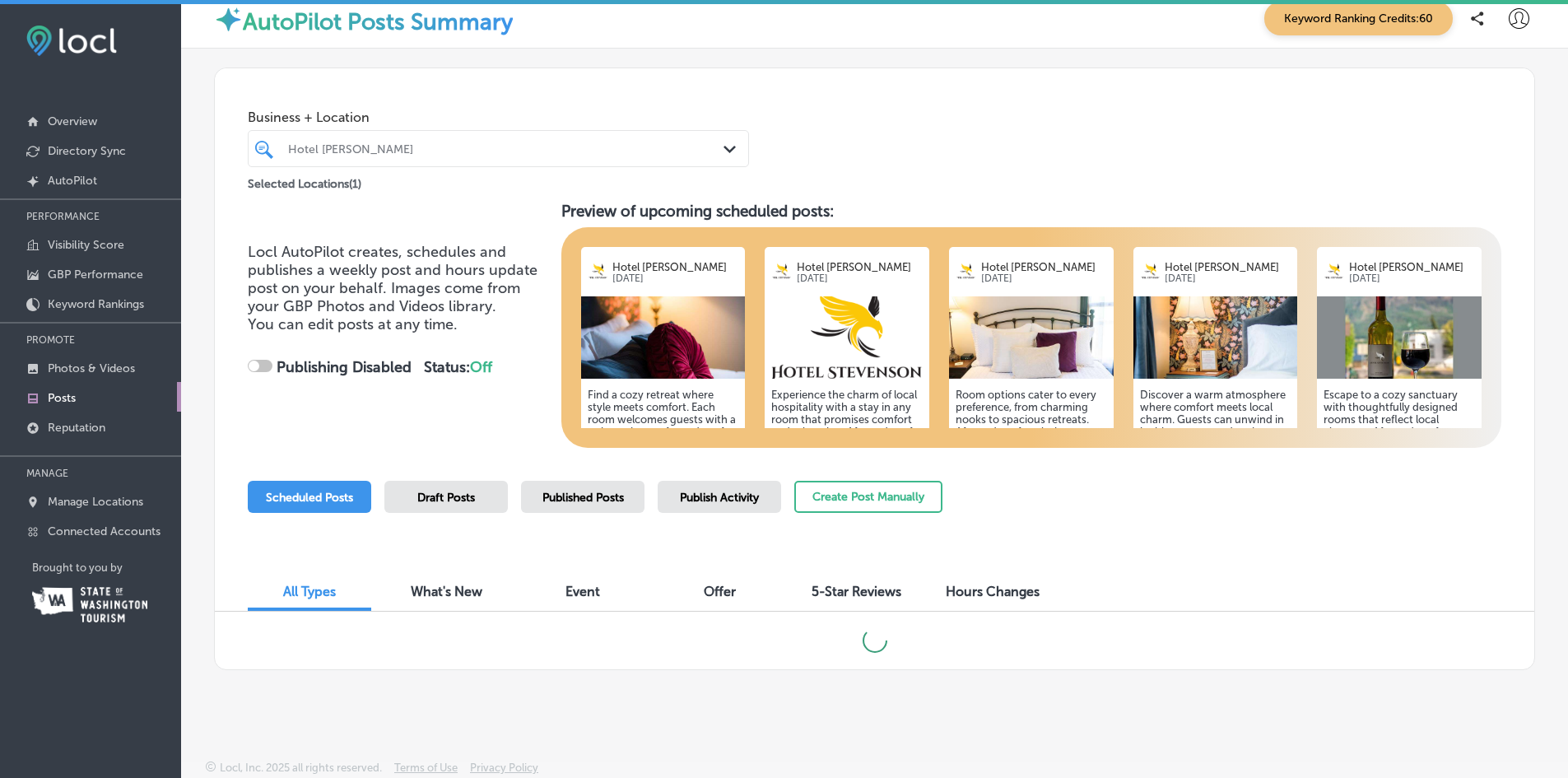
checkbox input "true"
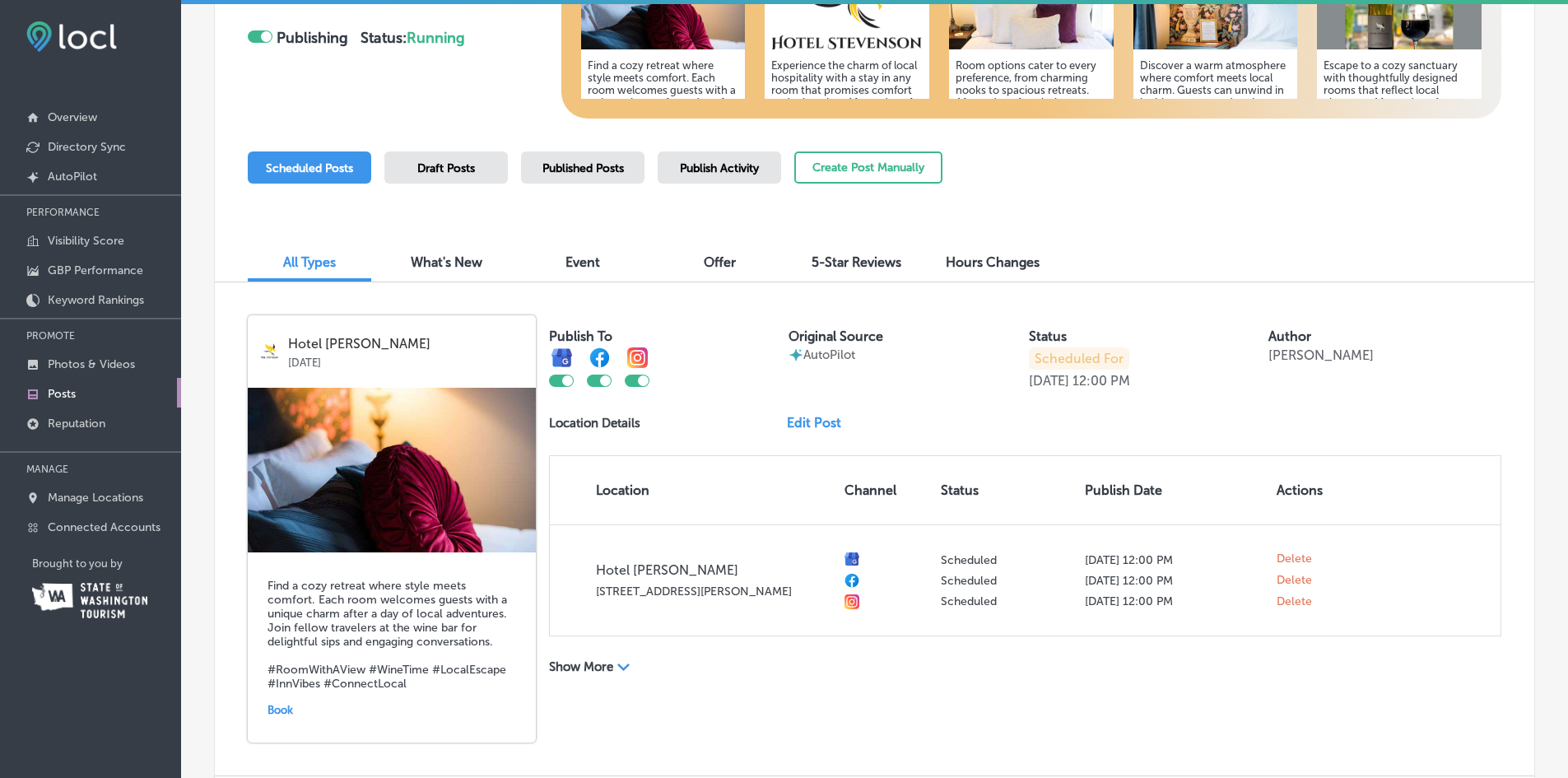
scroll to position [0, 0]
